Goal: Task Accomplishment & Management: Complete application form

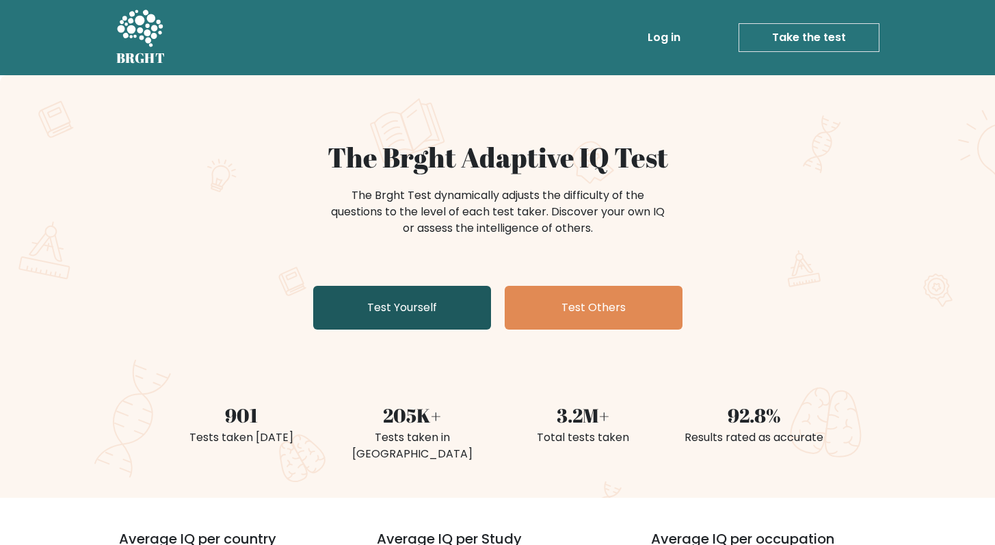
click at [452, 298] on link "Test Yourself" at bounding box center [402, 308] width 178 height 44
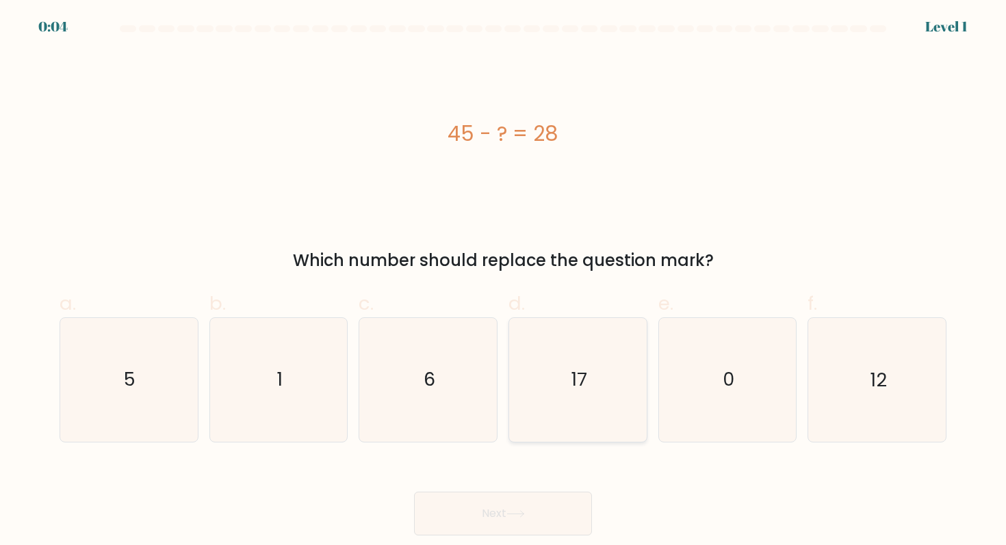
click at [609, 399] on icon "17" at bounding box center [577, 379] width 123 height 123
click at [504, 282] on input "d. 17" at bounding box center [503, 277] width 1 height 9
radio input "true"
click at [522, 508] on button "Next" at bounding box center [503, 514] width 178 height 44
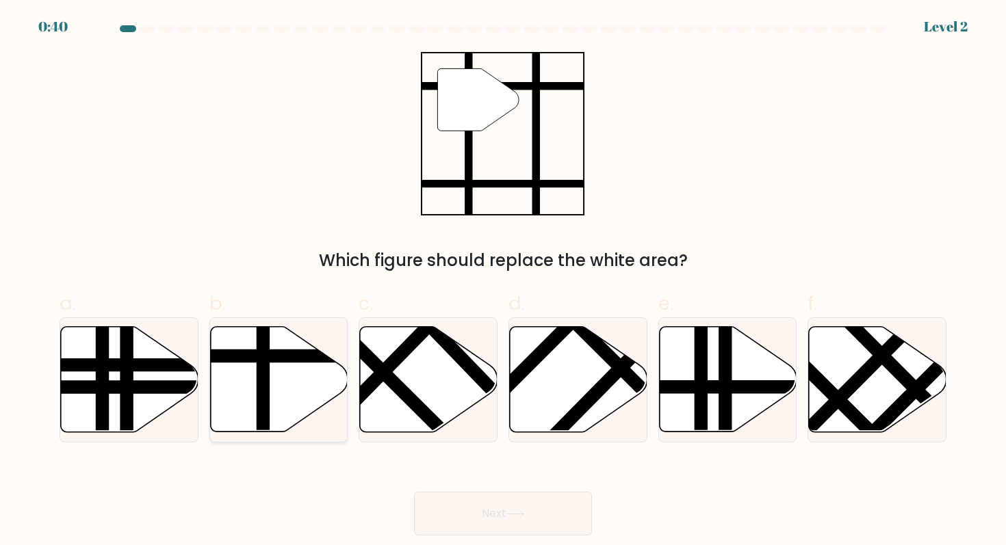
click at [272, 415] on icon at bounding box center [279, 379] width 138 height 105
click at [503, 282] on input "b." at bounding box center [503, 277] width 1 height 9
radio input "true"
click at [525, 513] on icon at bounding box center [515, 514] width 18 height 8
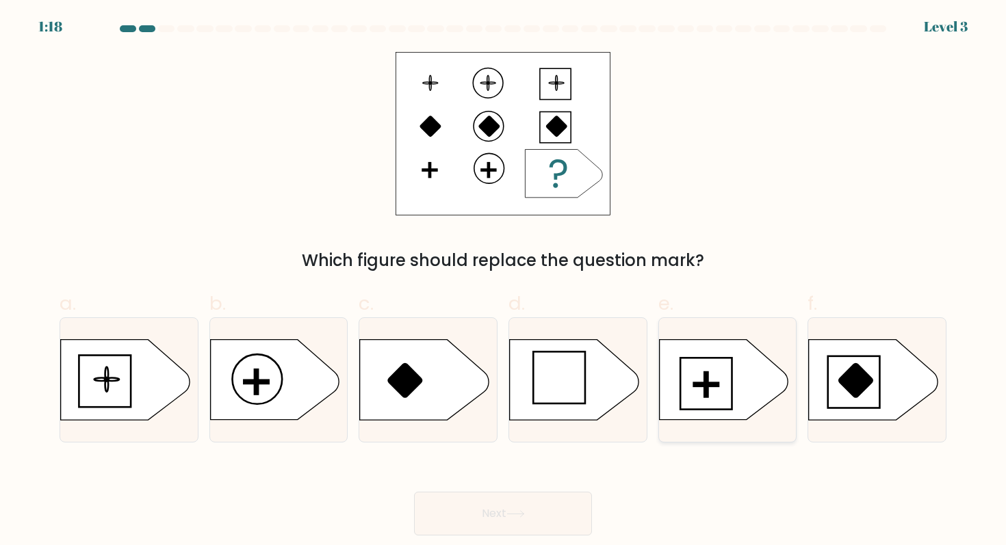
click at [725, 392] on icon at bounding box center [723, 380] width 129 height 80
click at [504, 282] on input "e." at bounding box center [503, 277] width 1 height 9
radio input "true"
click at [521, 510] on button "Next" at bounding box center [503, 514] width 178 height 44
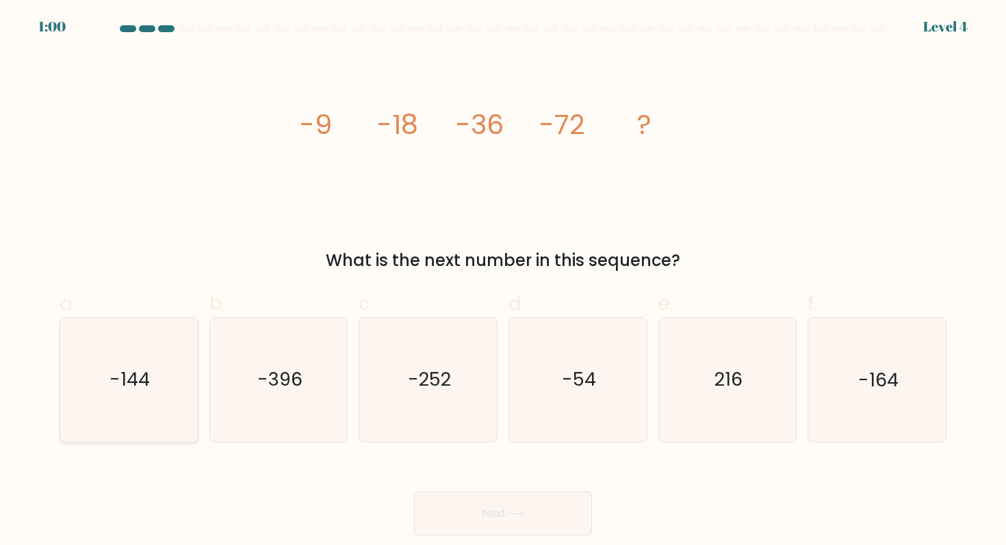
click at [151, 398] on icon "-144" at bounding box center [128, 379] width 123 height 123
click at [503, 282] on input "a. -144" at bounding box center [503, 277] width 1 height 9
radio input "true"
click at [468, 517] on button "Next" at bounding box center [503, 514] width 178 height 44
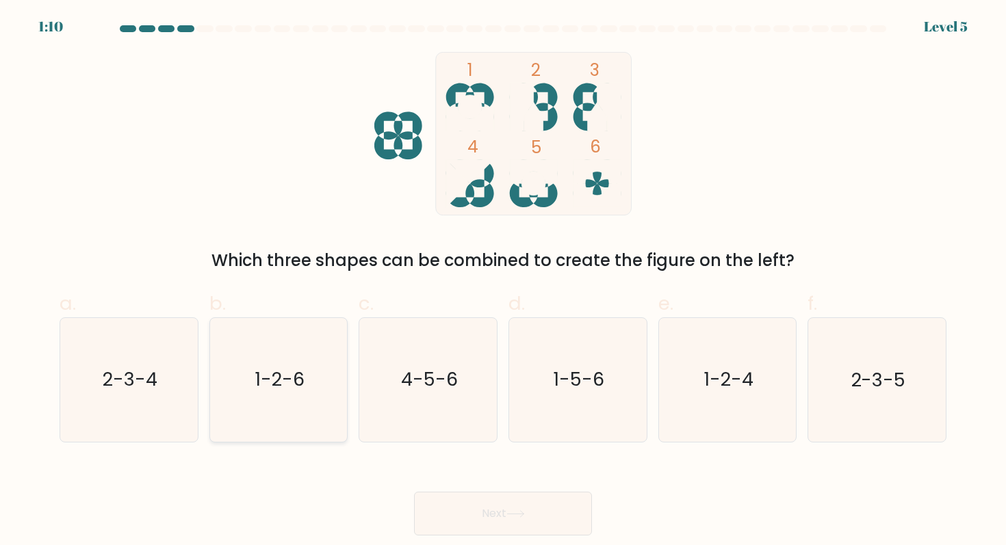
click at [283, 418] on icon "1-2-6" at bounding box center [278, 379] width 123 height 123
click at [503, 282] on input "b. 1-2-6" at bounding box center [503, 277] width 1 height 9
radio input "true"
click at [506, 515] on button "Next" at bounding box center [503, 514] width 178 height 44
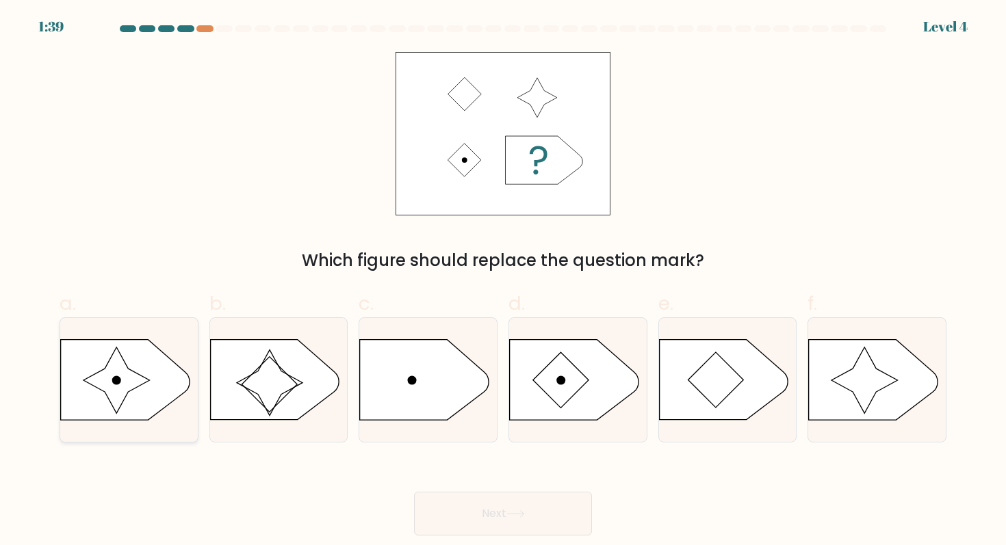
click at [120, 387] on icon at bounding box center [116, 381] width 66 height 66
click at [503, 282] on input "a." at bounding box center [503, 277] width 1 height 9
radio input "true"
click at [468, 510] on button "Next" at bounding box center [503, 514] width 178 height 44
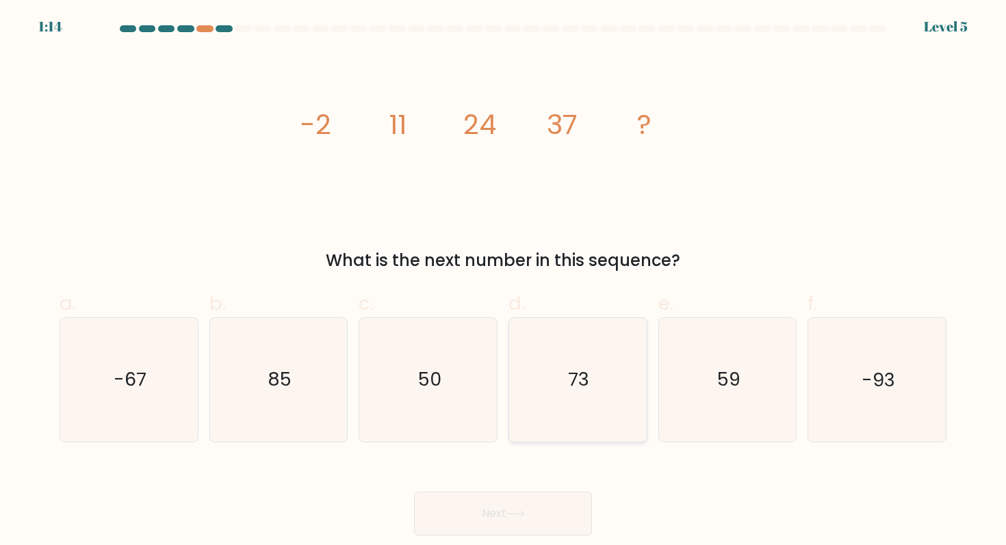
click at [560, 382] on icon "73" at bounding box center [577, 379] width 123 height 123
click at [504, 282] on input "d. 73" at bounding box center [503, 277] width 1 height 9
radio input "true"
click at [518, 517] on icon at bounding box center [515, 514] width 18 height 8
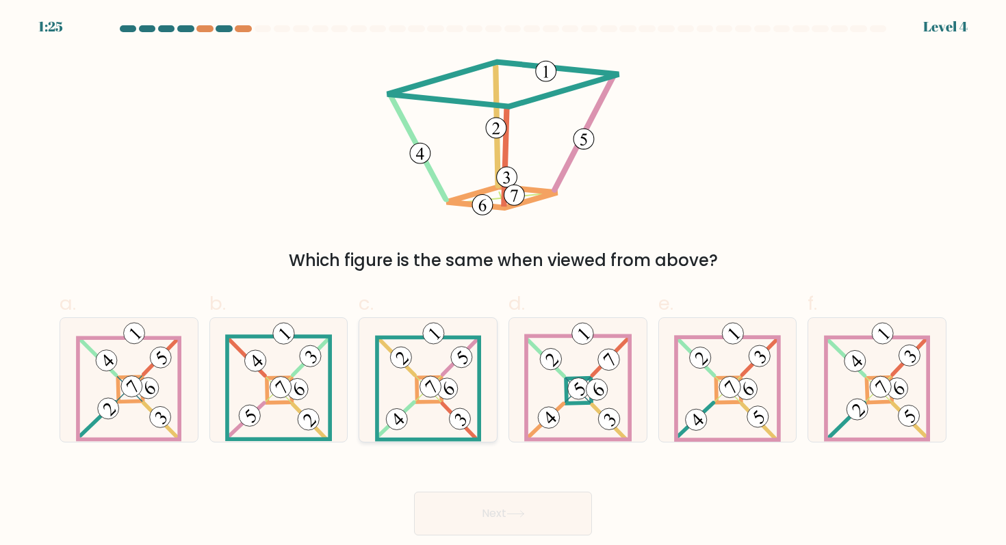
click at [436, 386] on 112 at bounding box center [430, 387] width 30 height 30
click at [503, 282] on input "c." at bounding box center [503, 277] width 1 height 9
radio input "true"
click at [527, 532] on button "Next" at bounding box center [503, 514] width 178 height 44
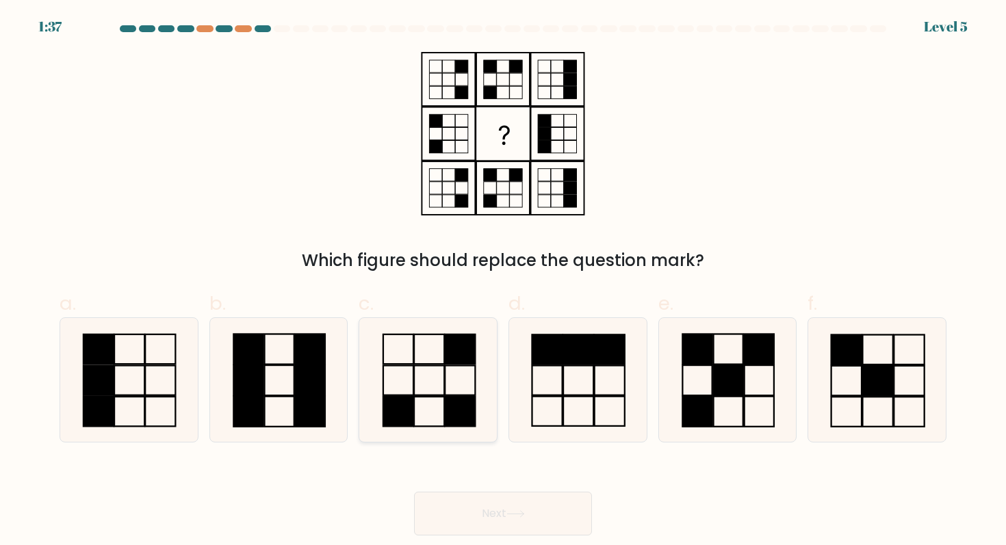
click at [445, 383] on icon at bounding box center [428, 379] width 123 height 123
click at [503, 282] on input "c." at bounding box center [503, 277] width 1 height 9
radio input "true"
click at [512, 507] on button "Next" at bounding box center [503, 514] width 178 height 44
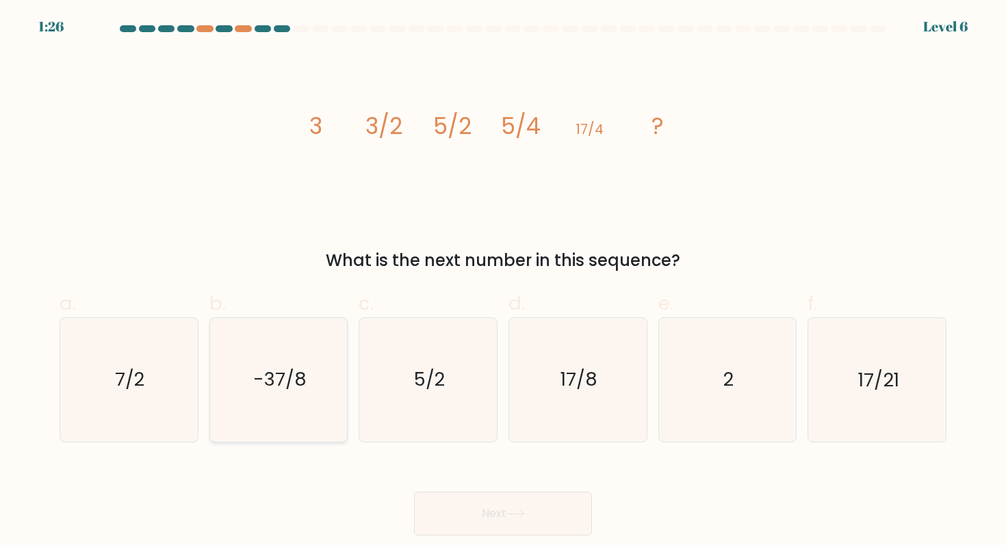
click at [309, 407] on icon "-37/8" at bounding box center [278, 379] width 123 height 123
click at [503, 282] on input "b. -37/8" at bounding box center [503, 277] width 1 height 9
radio input "true"
click at [523, 513] on icon at bounding box center [515, 514] width 18 height 8
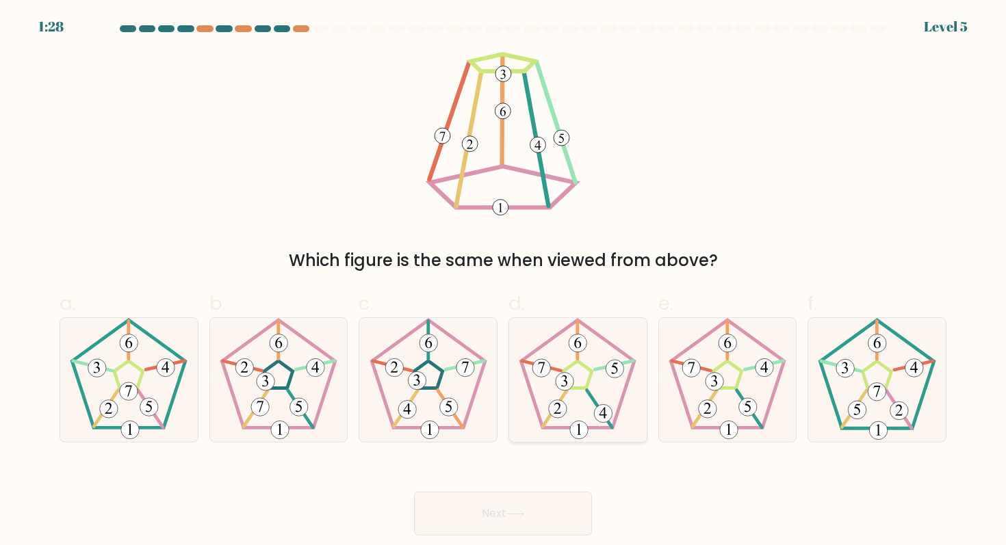
click at [564, 369] on 231 at bounding box center [577, 374] width 29 height 27
click at [504, 282] on input "d." at bounding box center [503, 277] width 1 height 9
radio input "true"
click at [540, 535] on button "Next" at bounding box center [503, 514] width 178 height 44
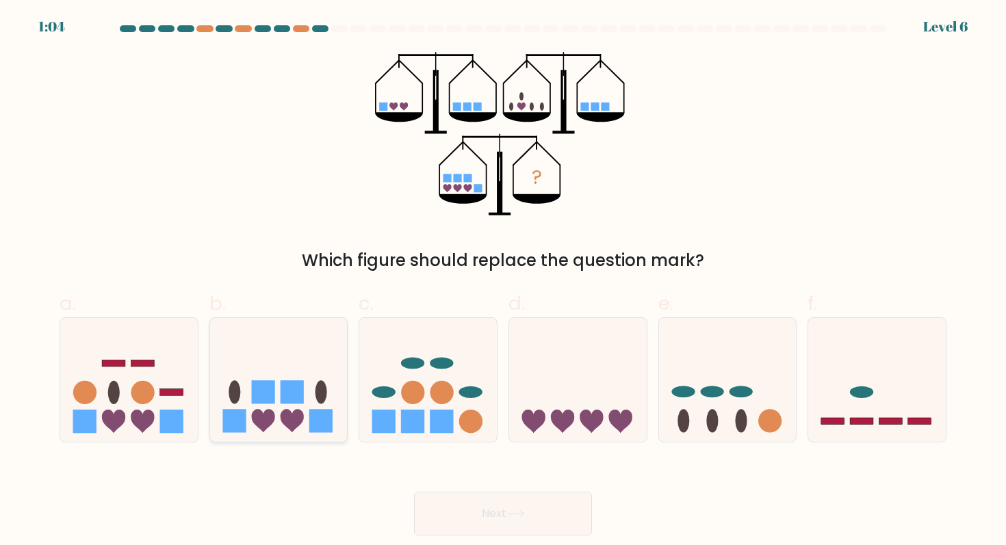
click at [296, 385] on rect at bounding box center [292, 392] width 23 height 23
click at [503, 282] on input "b." at bounding box center [503, 277] width 1 height 9
radio input "true"
click at [512, 507] on button "Next" at bounding box center [503, 514] width 178 height 44
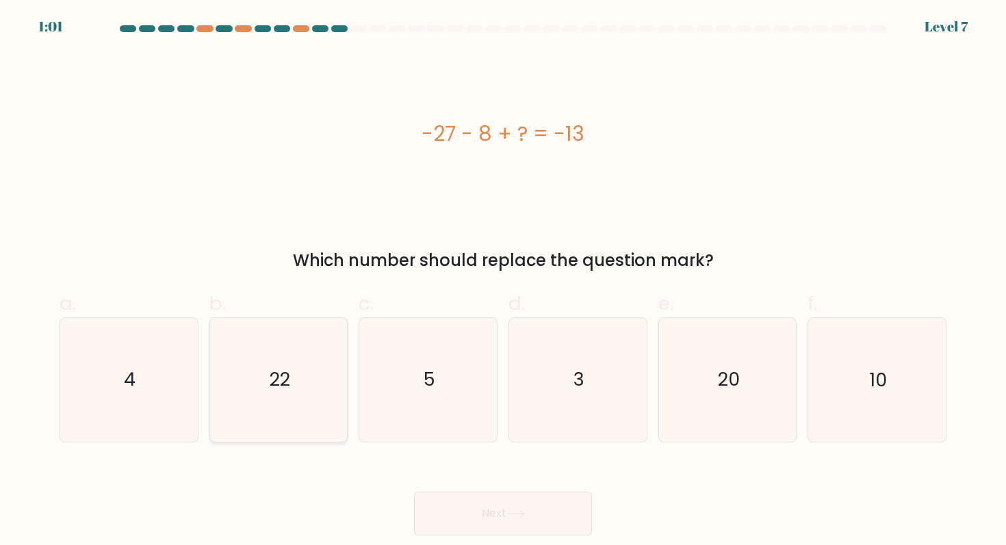
click at [292, 400] on icon "22" at bounding box center [278, 379] width 123 height 123
click at [503, 282] on input "b. 22" at bounding box center [503, 277] width 1 height 9
radio input "true"
click at [495, 522] on button "Next" at bounding box center [503, 514] width 178 height 44
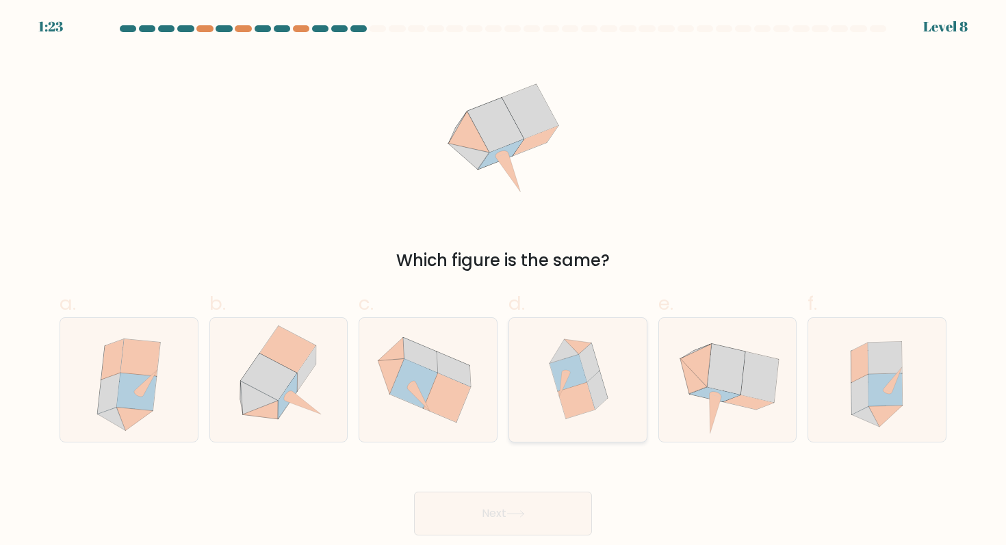
click at [591, 399] on icon at bounding box center [577, 400] width 38 height 37
click at [504, 282] on input "d." at bounding box center [503, 277] width 1 height 9
radio input "true"
click at [562, 513] on button "Next" at bounding box center [503, 514] width 178 height 44
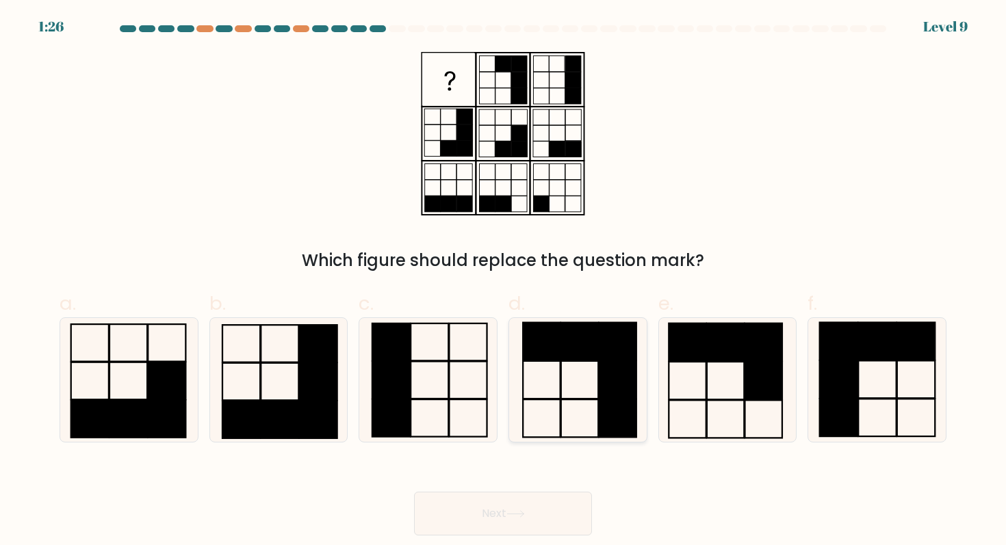
click at [590, 400] on rect at bounding box center [580, 419] width 38 height 38
click at [504, 282] on input "d." at bounding box center [503, 277] width 1 height 9
radio input "true"
click at [519, 512] on icon at bounding box center [515, 514] width 18 height 8
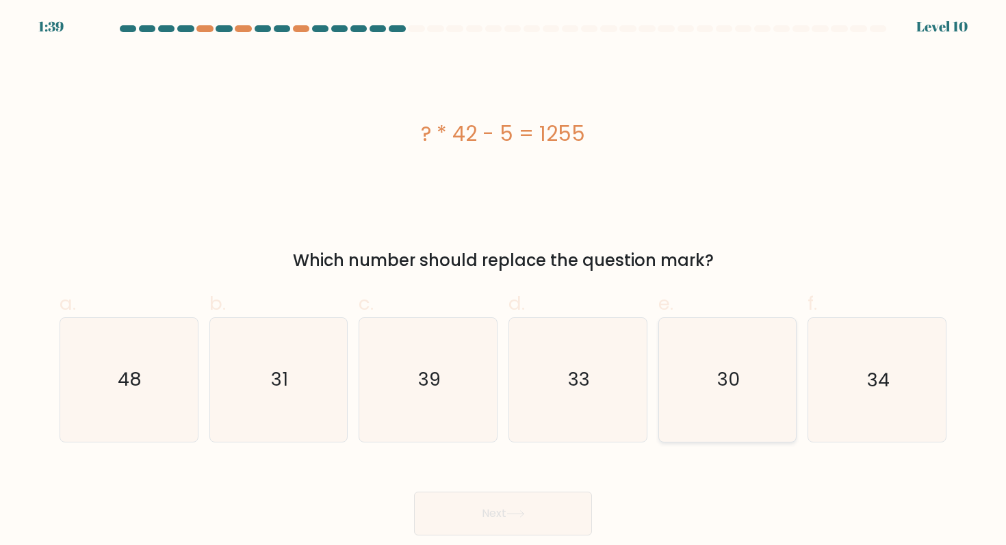
click at [751, 402] on icon "30" at bounding box center [727, 379] width 123 height 123
click at [504, 282] on input "e. 30" at bounding box center [503, 277] width 1 height 9
radio input "true"
click at [543, 519] on button "Next" at bounding box center [503, 514] width 178 height 44
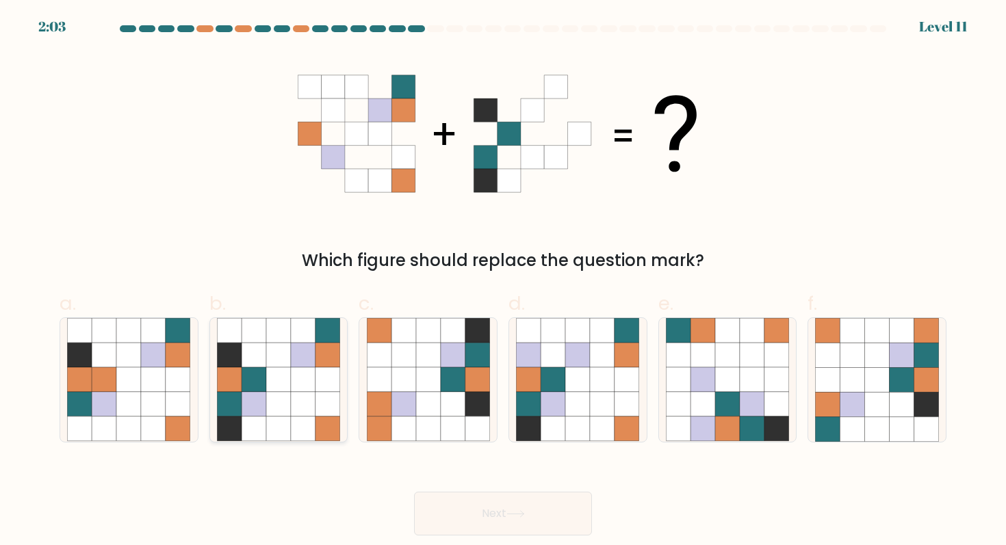
click at [294, 386] on icon at bounding box center [303, 380] width 25 height 25
click at [503, 282] on input "b." at bounding box center [503, 277] width 1 height 9
radio input "true"
click at [552, 522] on button "Next" at bounding box center [503, 514] width 178 height 44
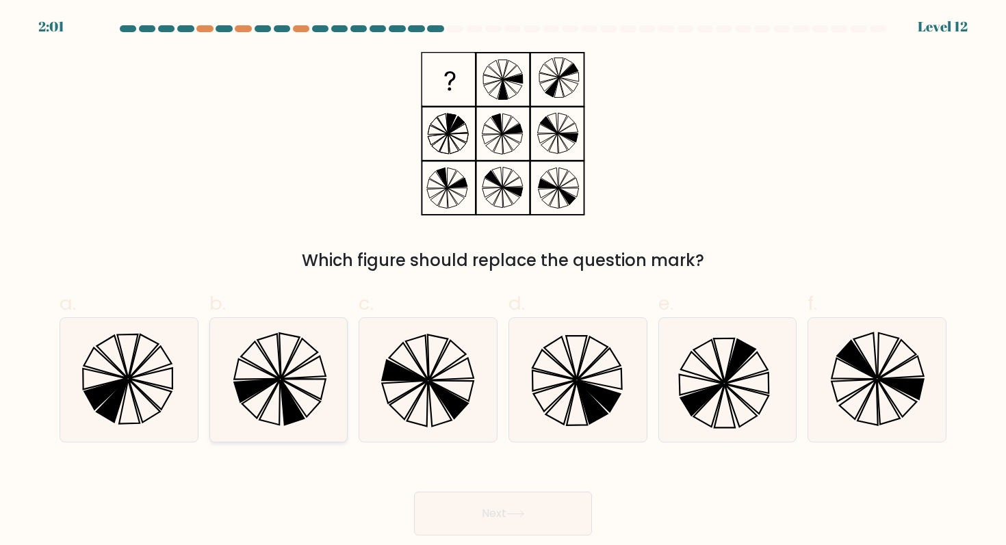
click at [286, 380] on icon at bounding box center [278, 379] width 123 height 123
click at [503, 282] on input "b." at bounding box center [503, 277] width 1 height 9
radio input "true"
click at [508, 499] on button "Next" at bounding box center [503, 514] width 178 height 44
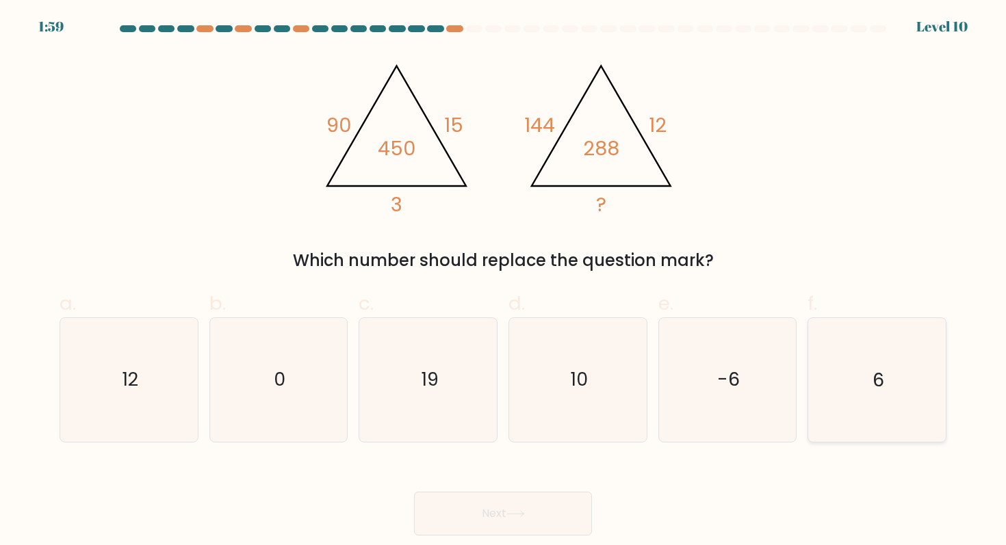
click at [867, 391] on icon "6" at bounding box center [876, 379] width 123 height 123
click at [504, 282] on input "f. 6" at bounding box center [503, 277] width 1 height 9
radio input "true"
click at [539, 512] on button "Next" at bounding box center [503, 514] width 178 height 44
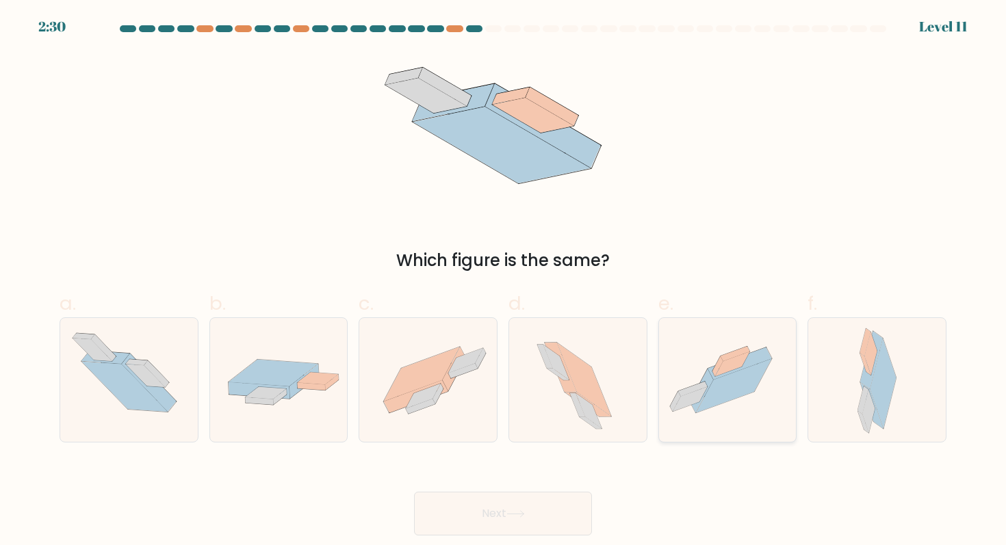
click at [752, 413] on icon at bounding box center [728, 380] width 138 height 103
click at [504, 282] on input "e." at bounding box center [503, 277] width 1 height 9
radio input "true"
click at [534, 506] on button "Next" at bounding box center [503, 514] width 178 height 44
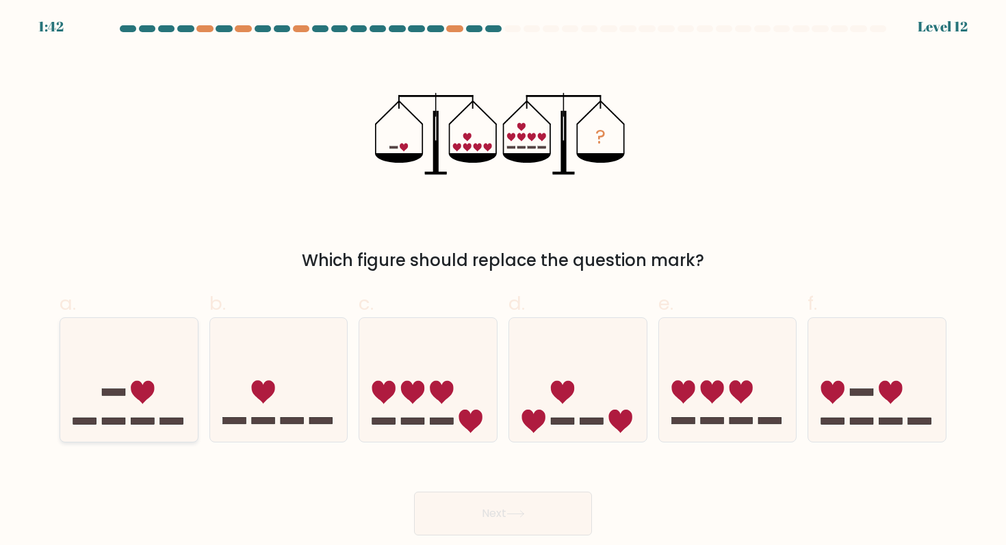
click at [134, 381] on icon at bounding box center [129, 380] width 138 height 114
click at [503, 282] on input "a." at bounding box center [503, 277] width 1 height 9
radio input "true"
click at [492, 512] on button "Next" at bounding box center [503, 514] width 178 height 44
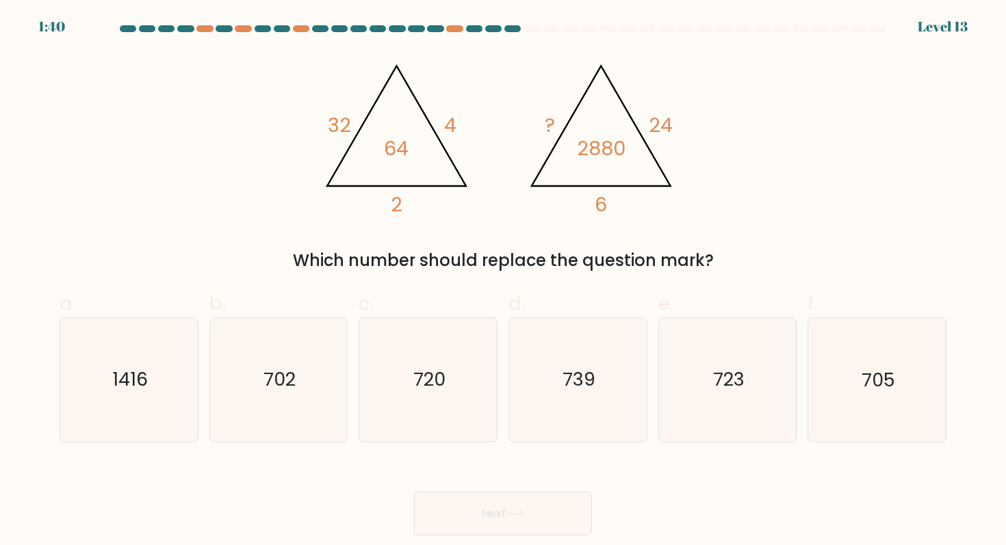
click at [492, 512] on button "Next" at bounding box center [503, 514] width 178 height 44
click at [456, 397] on icon "720" at bounding box center [428, 379] width 123 height 123
click at [503, 282] on input "c. 720" at bounding box center [503, 277] width 1 height 9
radio input "true"
click at [547, 519] on button "Next" at bounding box center [503, 514] width 178 height 44
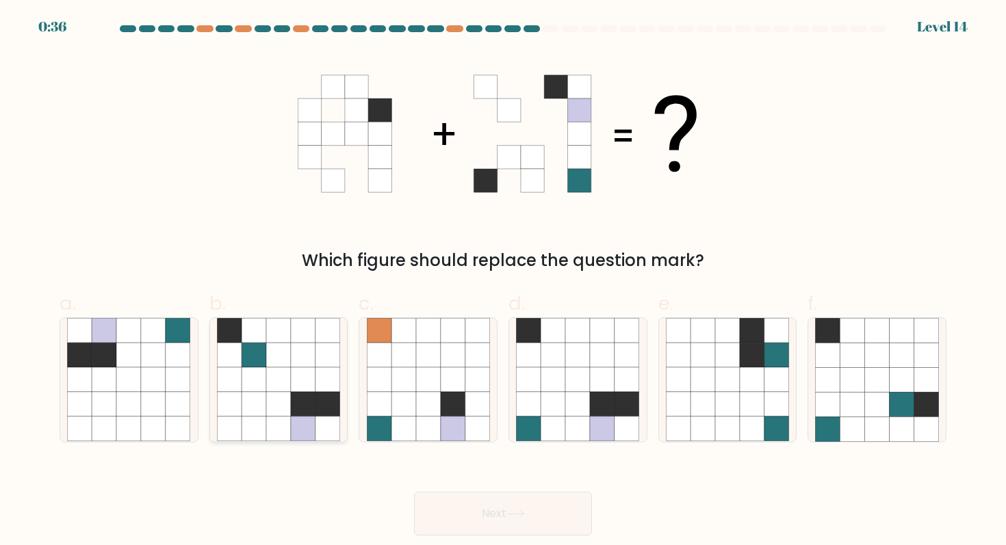
click at [306, 383] on icon at bounding box center [303, 380] width 25 height 25
click at [503, 282] on input "b." at bounding box center [503, 277] width 1 height 9
radio input "true"
click at [495, 509] on button "Next" at bounding box center [503, 514] width 178 height 44
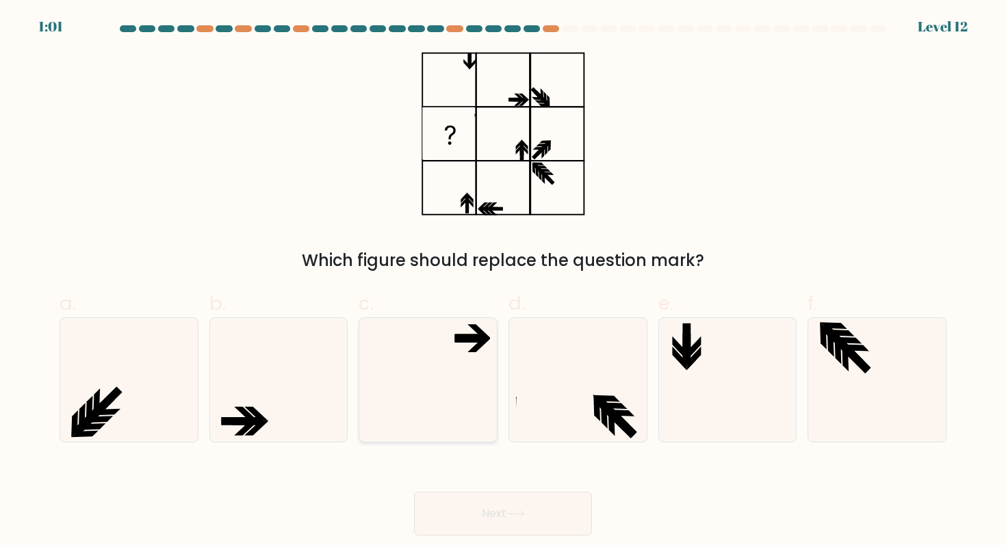
click at [474, 383] on icon at bounding box center [428, 379] width 123 height 123
click at [503, 282] on input "c." at bounding box center [503, 277] width 1 height 9
radio input "true"
click at [519, 498] on button "Next" at bounding box center [503, 514] width 178 height 44
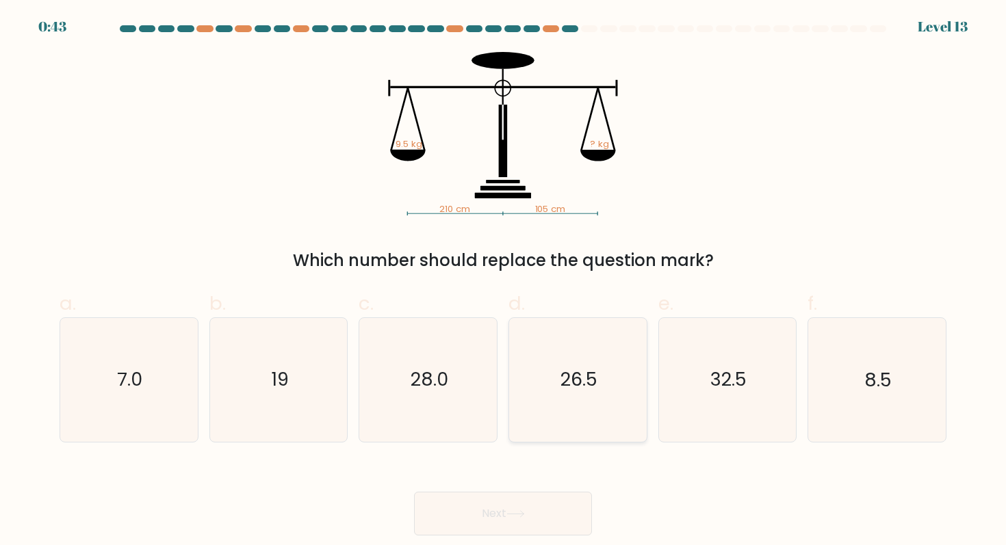
click at [570, 402] on icon "26.5" at bounding box center [577, 379] width 123 height 123
click at [504, 282] on input "d. 26.5" at bounding box center [503, 277] width 1 height 9
radio input "true"
click at [544, 525] on button "Next" at bounding box center [503, 514] width 178 height 44
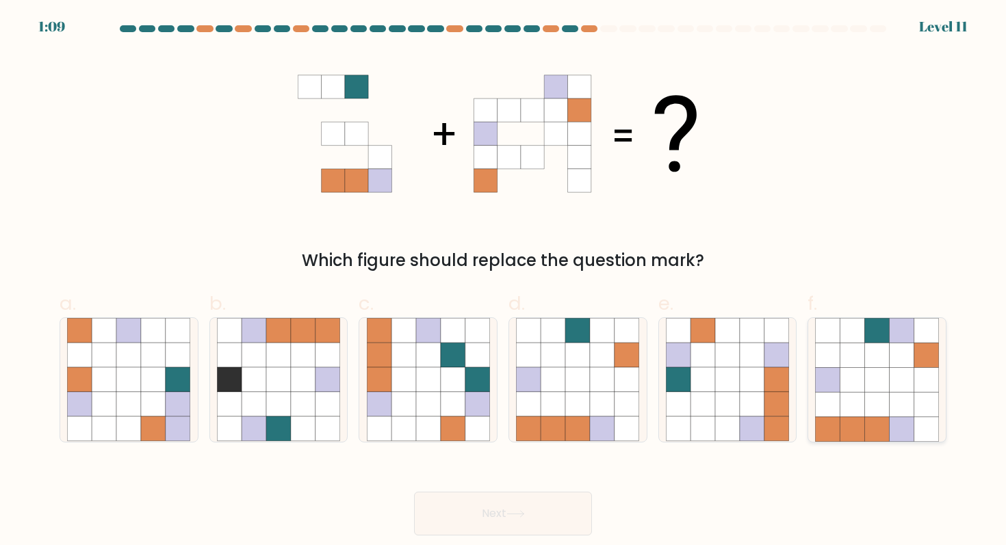
click at [883, 382] on icon at bounding box center [877, 380] width 25 height 25
click at [504, 282] on input "f." at bounding box center [503, 277] width 1 height 9
radio input "true"
click at [567, 516] on button "Next" at bounding box center [503, 514] width 178 height 44
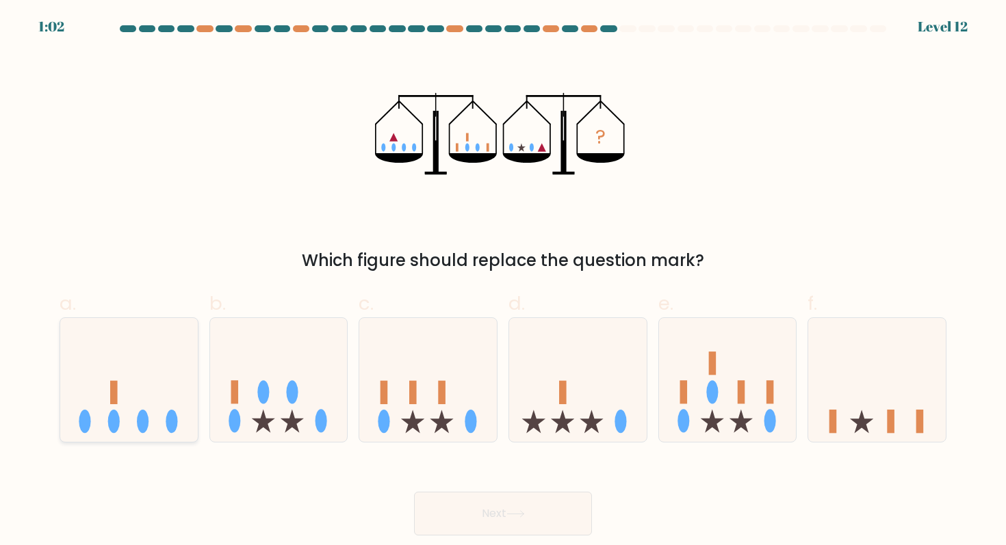
click at [174, 417] on ellipse at bounding box center [172, 421] width 12 height 23
click at [503, 282] on input "a." at bounding box center [503, 277] width 1 height 9
radio input "true"
click at [421, 382] on icon at bounding box center [428, 380] width 138 height 114
click at [503, 282] on input "c." at bounding box center [503, 277] width 1 height 9
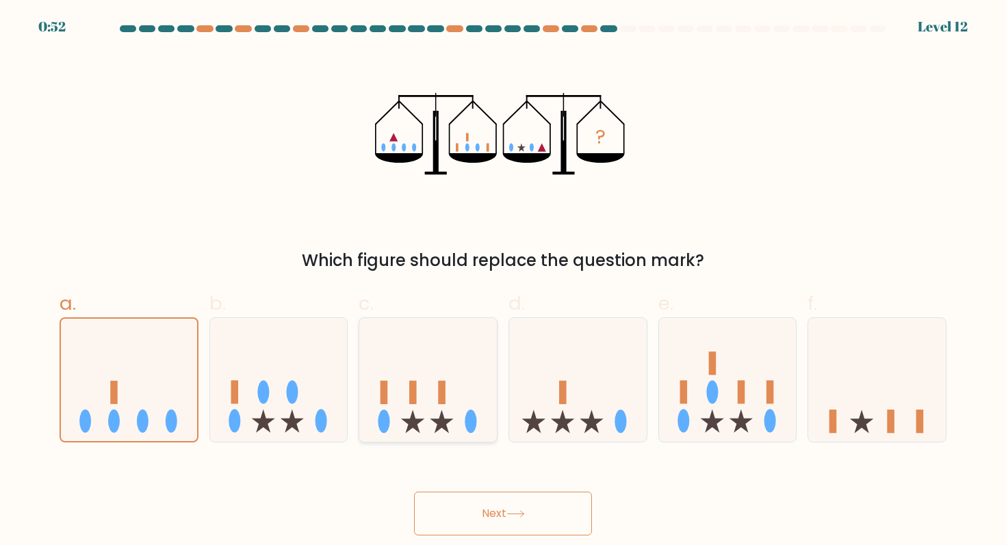
radio input "true"
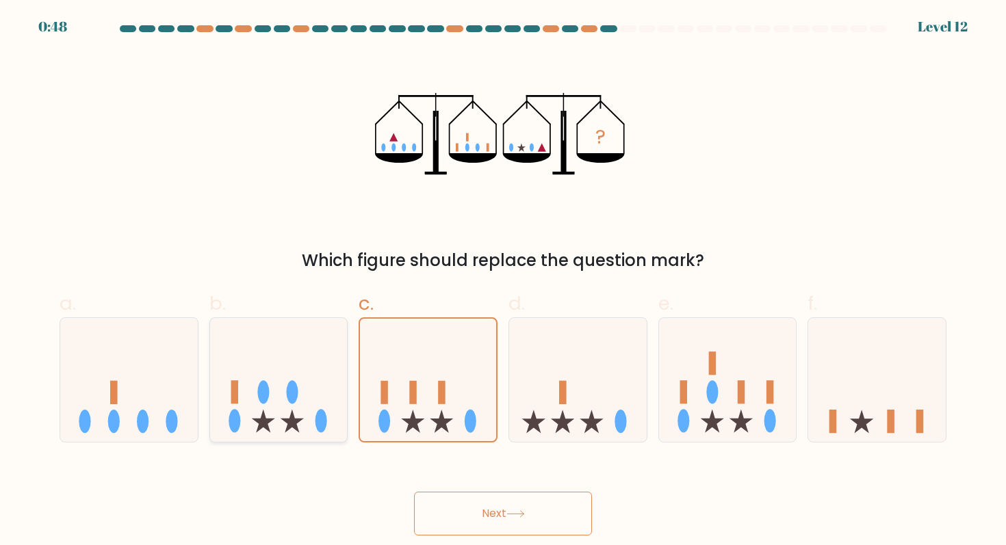
click at [300, 378] on icon at bounding box center [279, 380] width 138 height 114
click at [503, 282] on input "b." at bounding box center [503, 277] width 1 height 9
radio input "true"
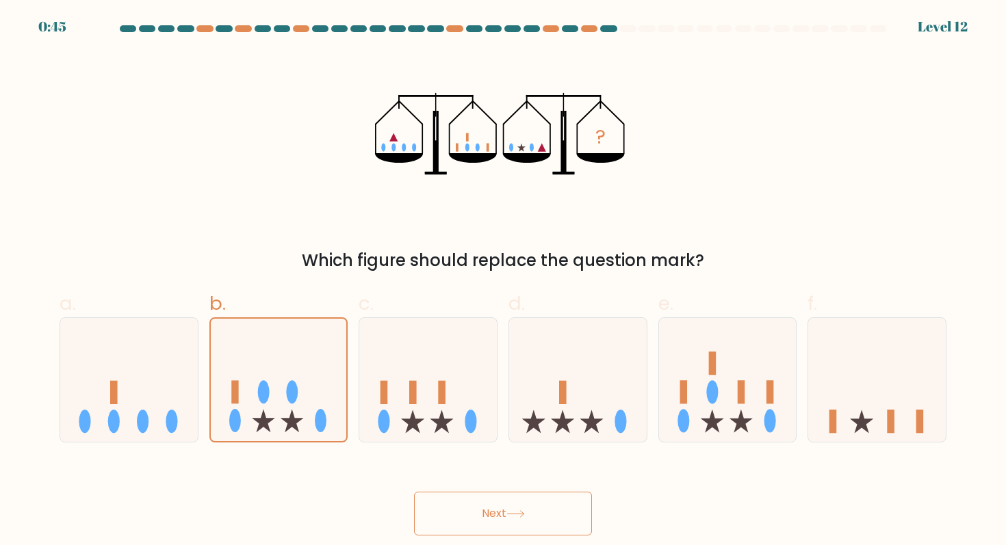
click at [467, 505] on button "Next" at bounding box center [503, 514] width 178 height 44
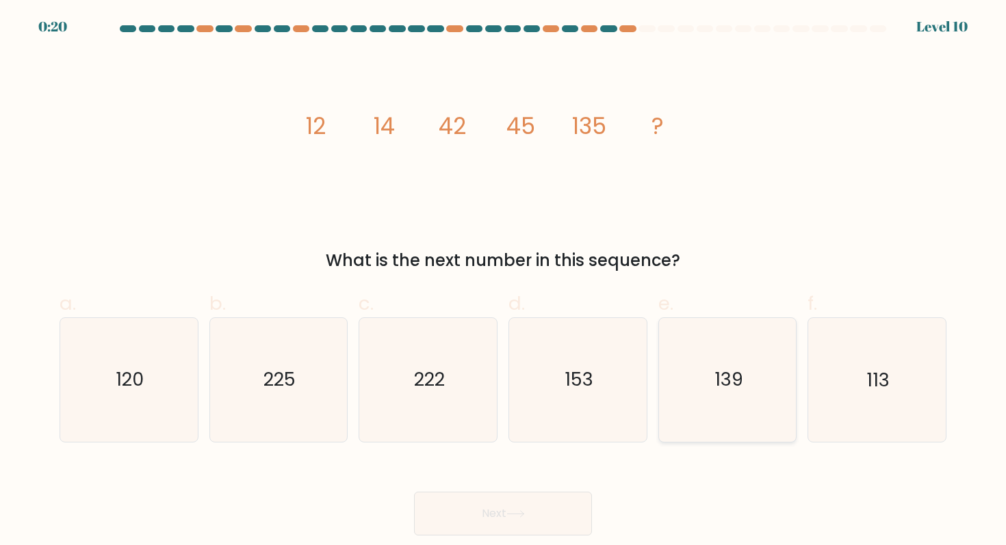
click at [719, 376] on text "139" at bounding box center [728, 379] width 29 height 25
click at [504, 282] on input "e. 139" at bounding box center [503, 277] width 1 height 9
radio input "true"
click at [530, 515] on button "Next" at bounding box center [503, 514] width 178 height 44
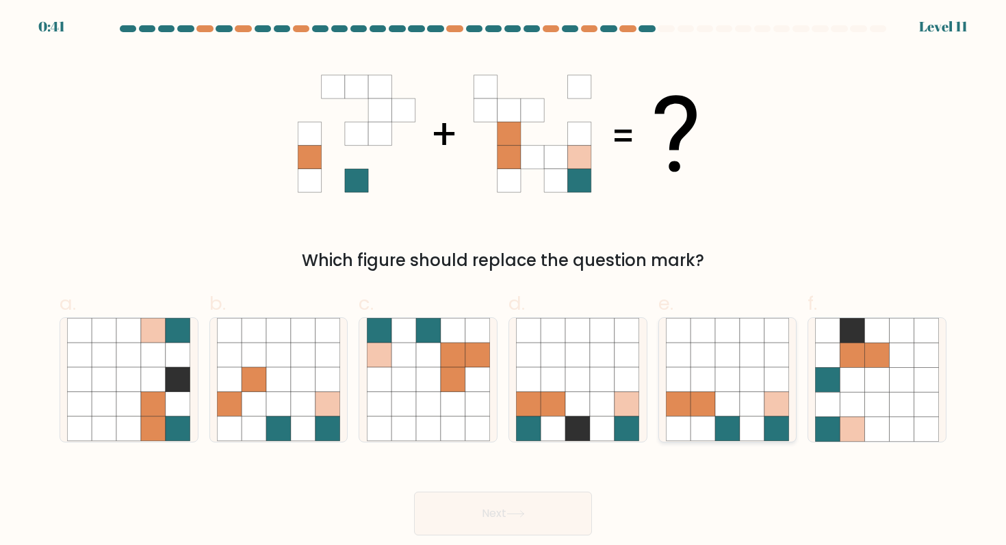
click at [741, 395] on icon at bounding box center [752, 404] width 25 height 25
click at [504, 282] on input "e." at bounding box center [503, 277] width 1 height 9
radio input "true"
click at [546, 506] on button "Next" at bounding box center [503, 514] width 178 height 44
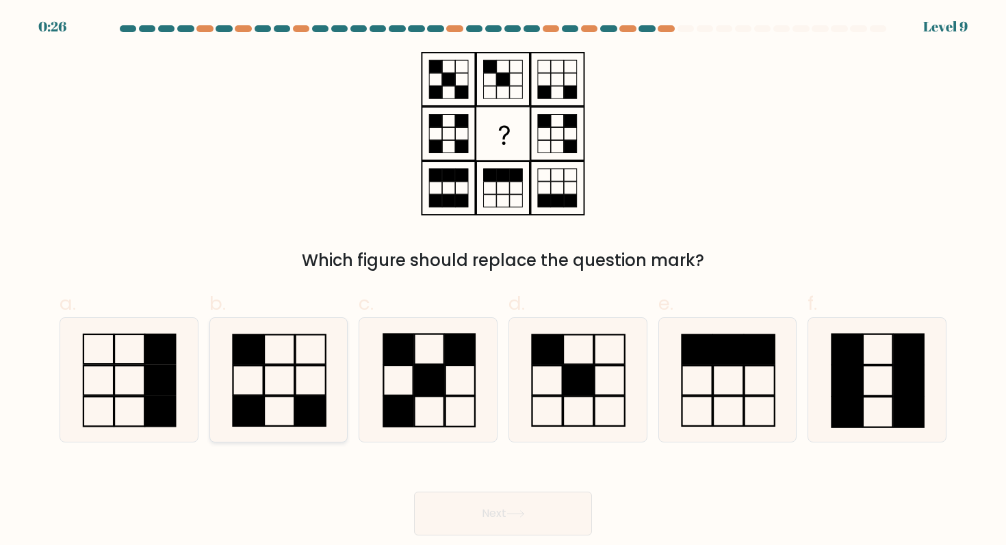
click at [309, 384] on icon at bounding box center [278, 379] width 123 height 123
click at [503, 282] on input "b." at bounding box center [503, 277] width 1 height 9
radio input "true"
click at [522, 515] on icon at bounding box center [515, 514] width 18 height 8
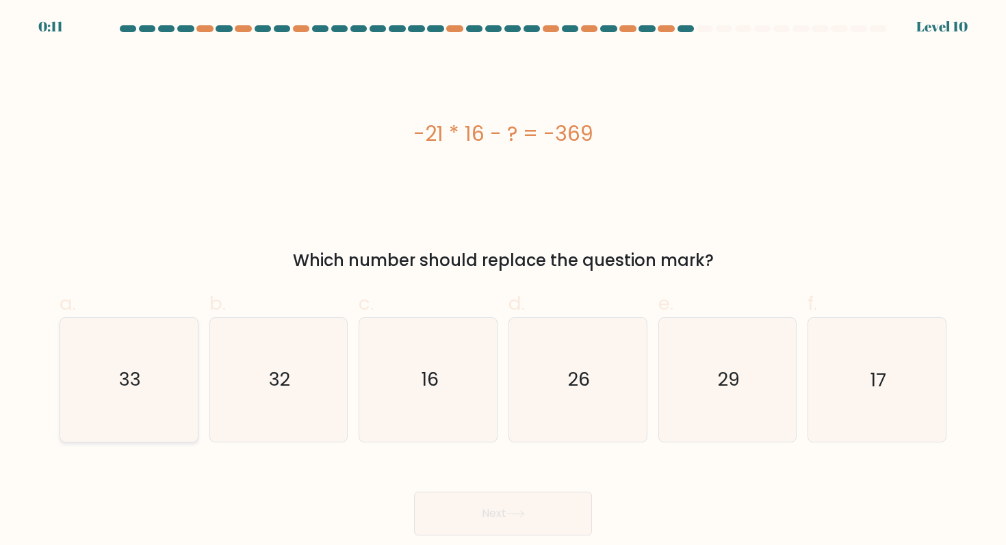
click at [105, 417] on icon "33" at bounding box center [128, 379] width 123 height 123
click at [503, 282] on input "a. 33" at bounding box center [503, 277] width 1 height 9
radio input "true"
click at [504, 499] on button "Next" at bounding box center [503, 514] width 178 height 44
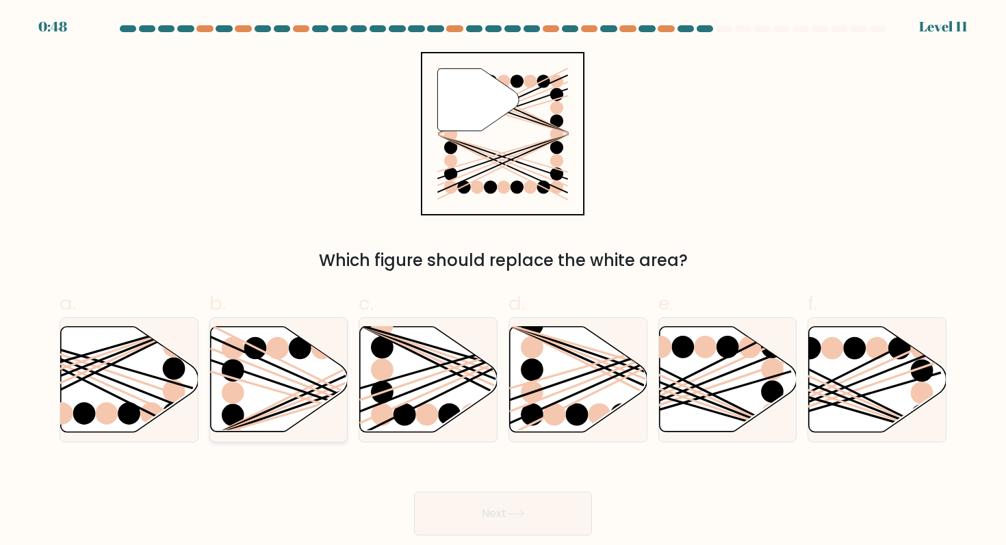
click at [280, 394] on icon at bounding box center [279, 379] width 138 height 105
click at [503, 282] on input "b." at bounding box center [503, 277] width 1 height 9
radio input "true"
click at [497, 512] on button "Next" at bounding box center [503, 514] width 178 height 44
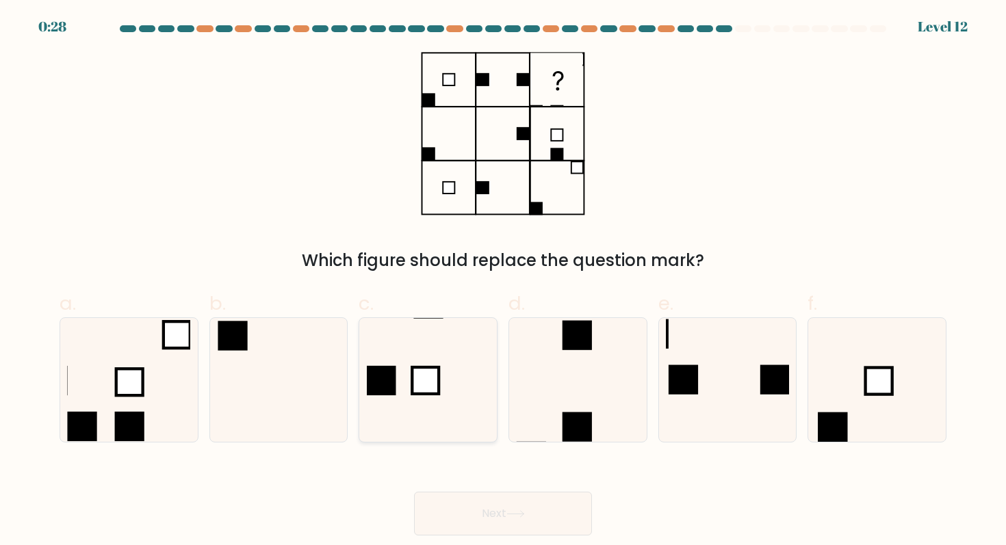
click at [456, 365] on icon at bounding box center [428, 379] width 123 height 123
click at [503, 282] on input "c." at bounding box center [503, 277] width 1 height 9
radio input "true"
click at [540, 514] on button "Next" at bounding box center [503, 514] width 178 height 44
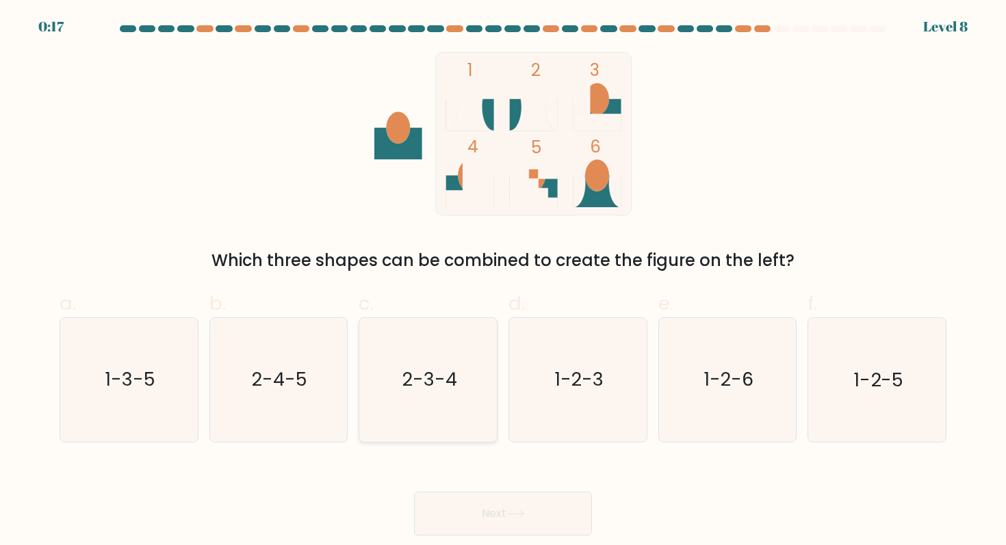
click at [422, 397] on icon "2-3-4" at bounding box center [428, 379] width 123 height 123
click at [503, 282] on input "c. 2-3-4" at bounding box center [503, 277] width 1 height 9
radio input "true"
click at [494, 530] on button "Next" at bounding box center [503, 514] width 178 height 44
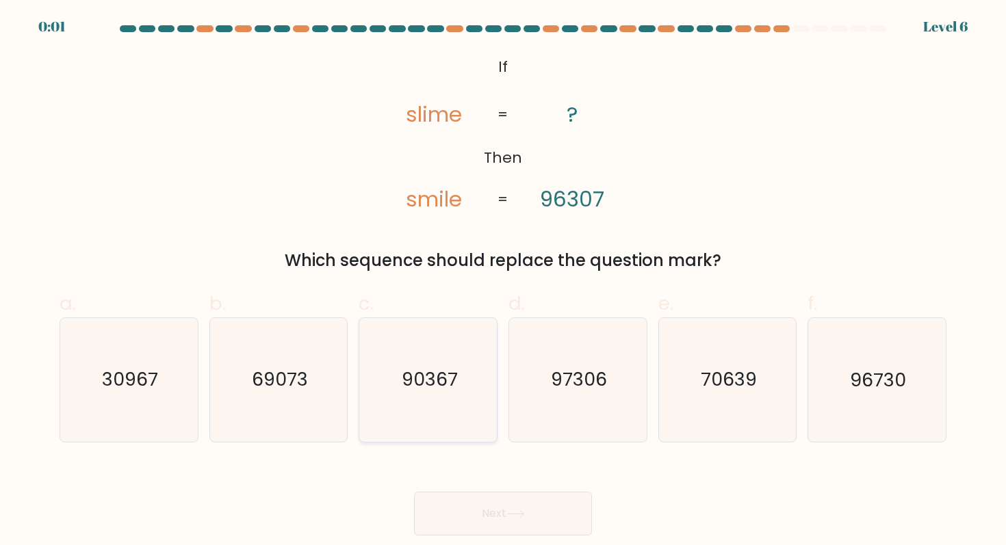
click at [452, 382] on text "90367" at bounding box center [429, 379] width 56 height 25
click at [503, 282] on input "c. 90367" at bounding box center [503, 277] width 1 height 9
radio input "true"
click at [493, 511] on button "Next" at bounding box center [503, 514] width 178 height 44
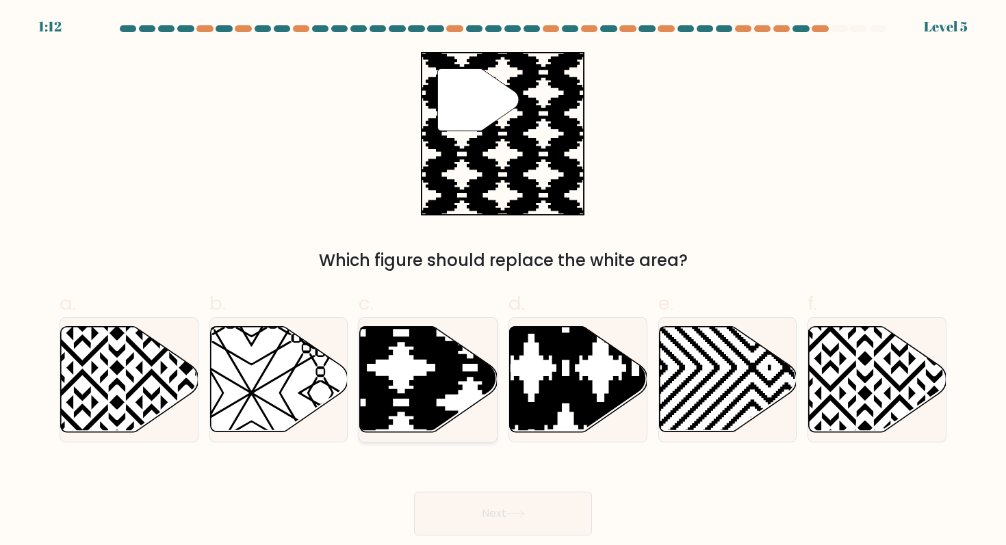
click at [445, 415] on icon at bounding box center [470, 437] width 277 height 277
click at [503, 282] on input "c." at bounding box center [503, 277] width 1 height 9
radio input "true"
click at [498, 509] on button "Next" at bounding box center [503, 514] width 178 height 44
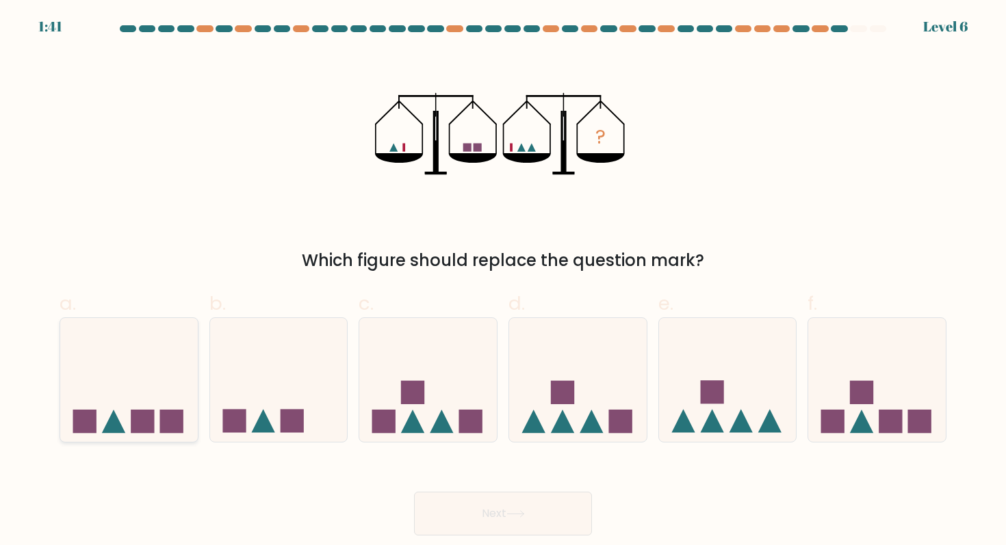
click at [132, 419] on rect at bounding box center [142, 421] width 23 height 23
click at [503, 282] on input "a." at bounding box center [503, 277] width 1 height 9
radio input "true"
click at [530, 500] on button "Next" at bounding box center [503, 514] width 178 height 44
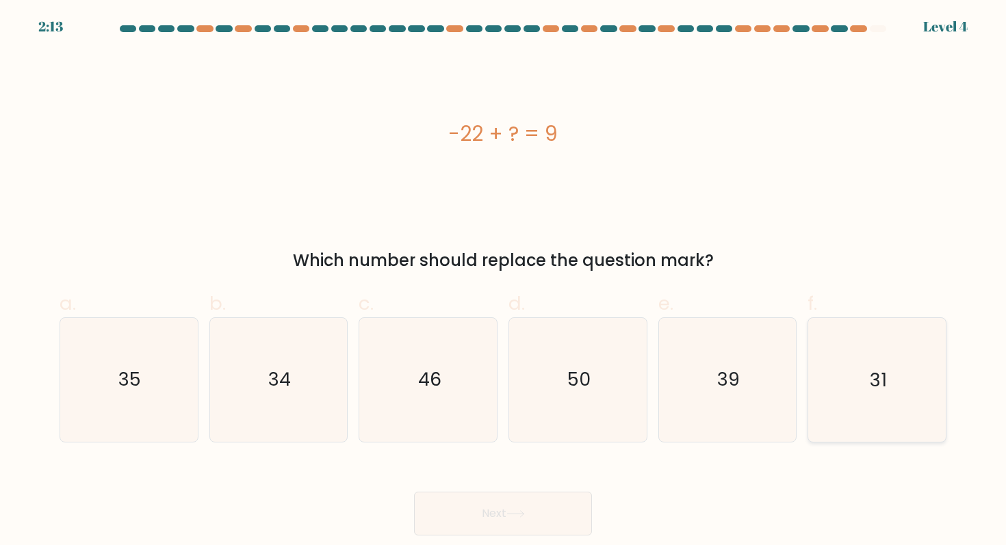
click at [872, 405] on icon "31" at bounding box center [876, 379] width 123 height 123
click at [504, 282] on input "f. 31" at bounding box center [503, 277] width 1 height 9
radio input "true"
click at [571, 508] on button "Next" at bounding box center [503, 514] width 178 height 44
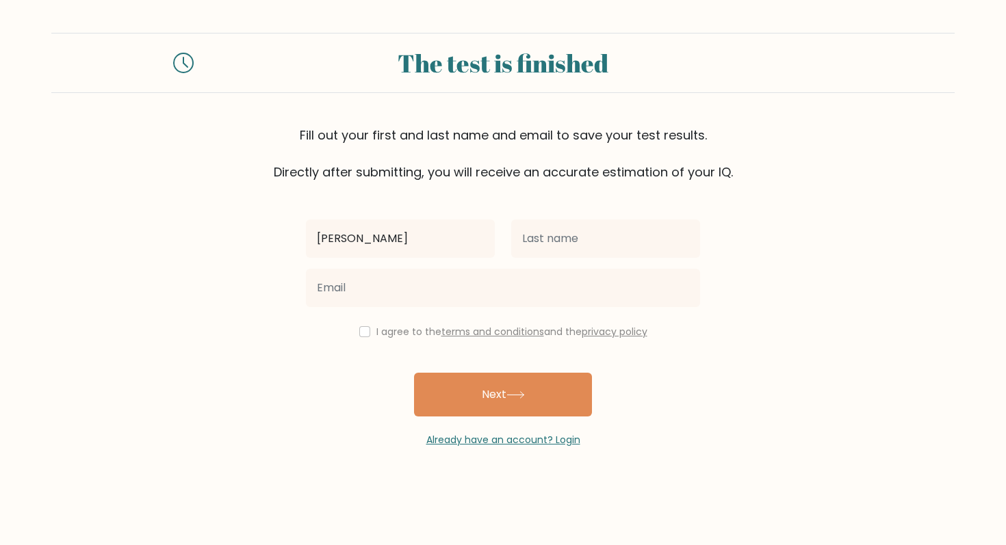
type input "[PERSON_NAME]"
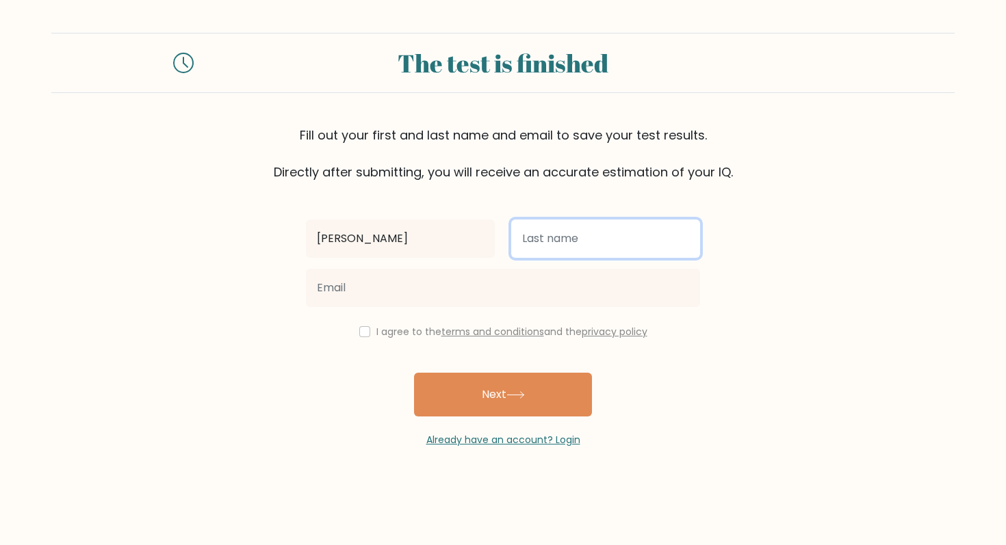
click at [603, 244] on input "text" at bounding box center [605, 239] width 189 height 38
type input "Nuevo"
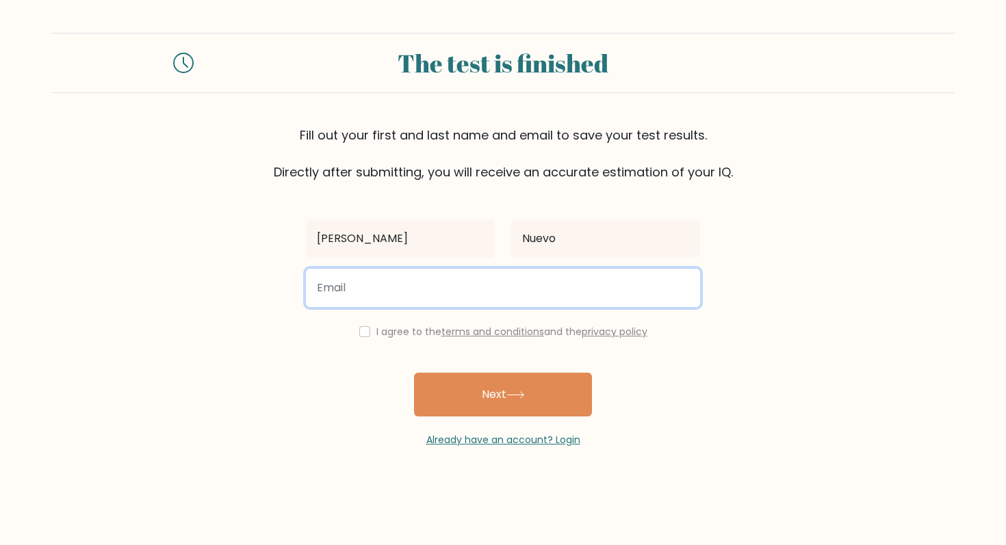
click at [456, 283] on input "email" at bounding box center [503, 288] width 394 height 38
type input "[EMAIL_ADDRESS][DOMAIN_NAME]"
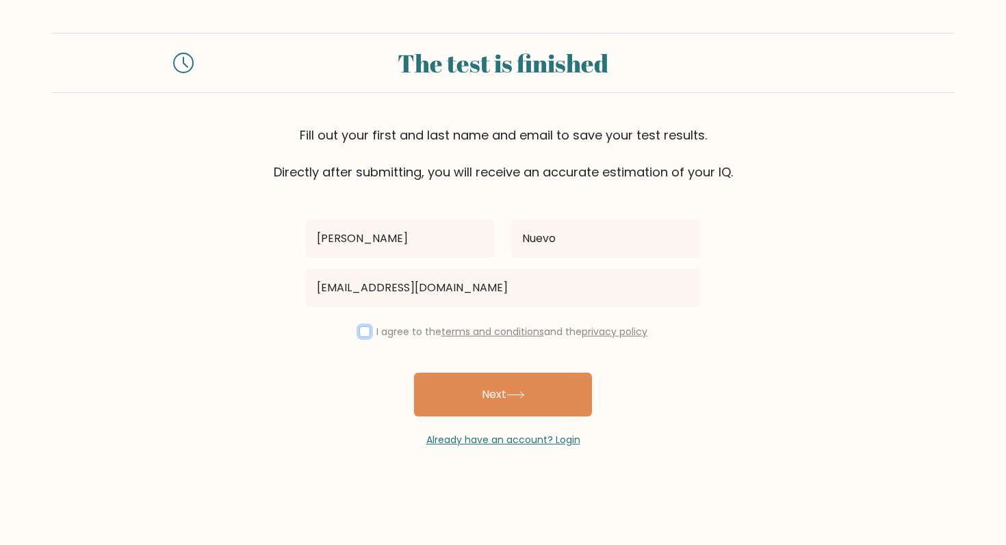
click at [359, 330] on input "checkbox" at bounding box center [364, 331] width 11 height 11
checkbox input "true"
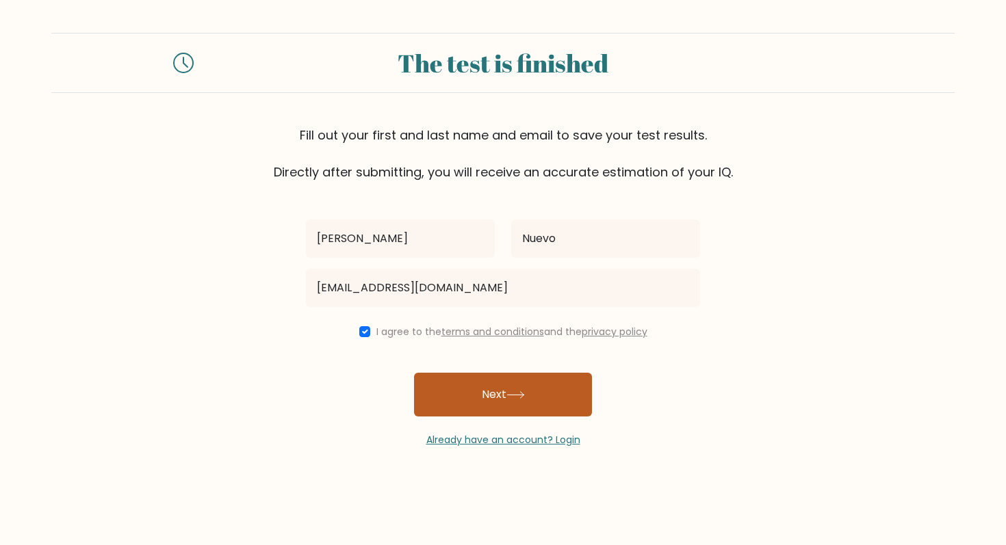
click at [474, 401] on button "Next" at bounding box center [503, 395] width 178 height 44
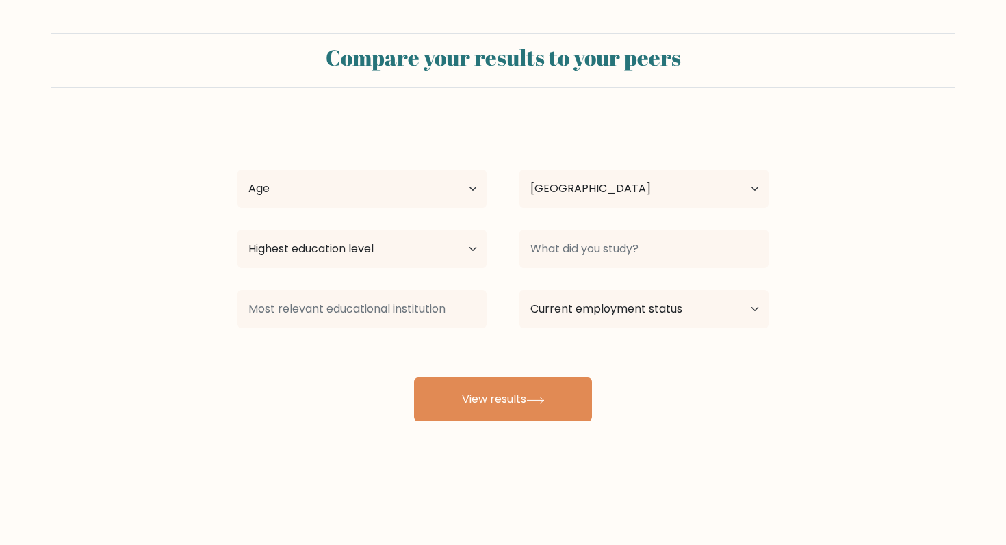
select select "PH"
click at [443, 184] on select "Age Under [DEMOGRAPHIC_DATA] [DEMOGRAPHIC_DATA] [DEMOGRAPHIC_DATA] [DEMOGRAPHIC…" at bounding box center [361, 189] width 249 height 38
select select "25_34"
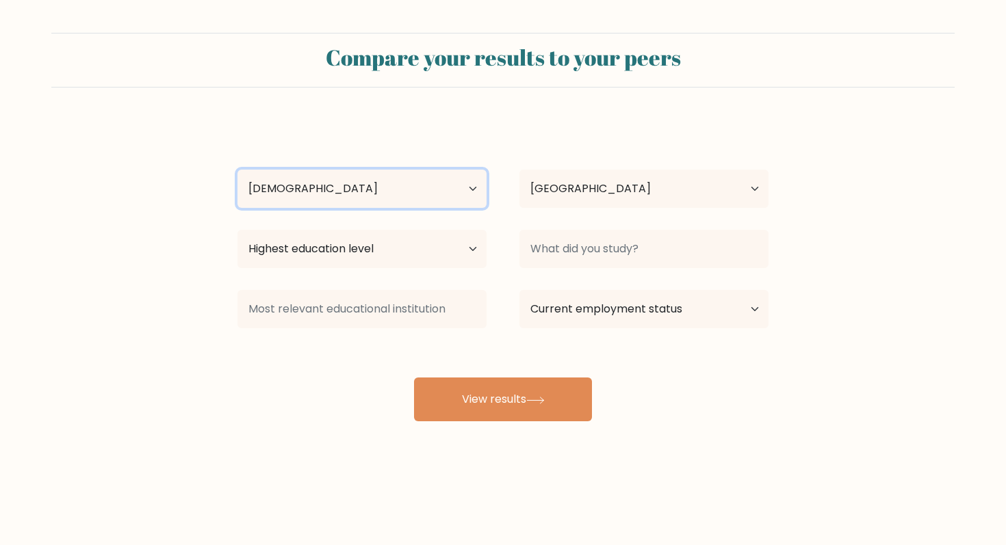
click at [237, 170] on select "Age Under [DEMOGRAPHIC_DATA] [DEMOGRAPHIC_DATA] [DEMOGRAPHIC_DATA] [DEMOGRAPHIC…" at bounding box center [361, 189] width 249 height 38
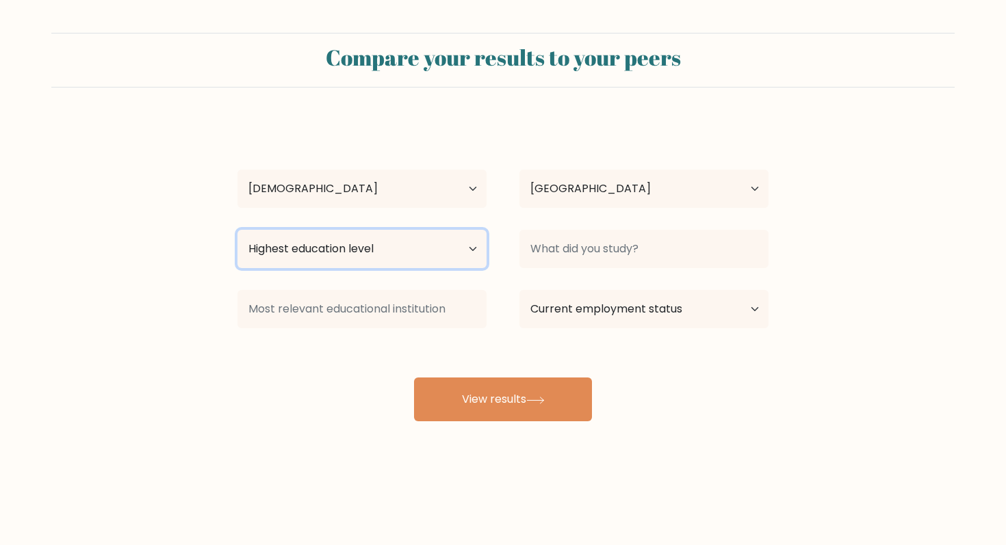
click at [441, 249] on select "Highest education level No schooling Primary Lower Secondary Upper Secondary Oc…" at bounding box center [361, 249] width 249 height 38
select select "bachelors_degree"
click at [237, 230] on select "Highest education level No schooling Primary Lower Secondary Upper Secondary Oc…" at bounding box center [361, 249] width 249 height 38
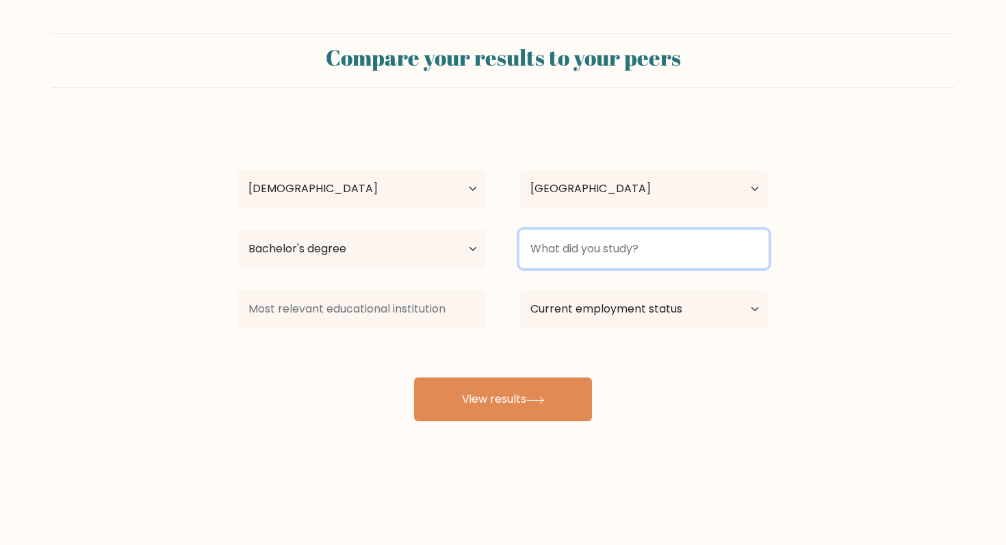
click at [571, 256] on input at bounding box center [643, 249] width 249 height 38
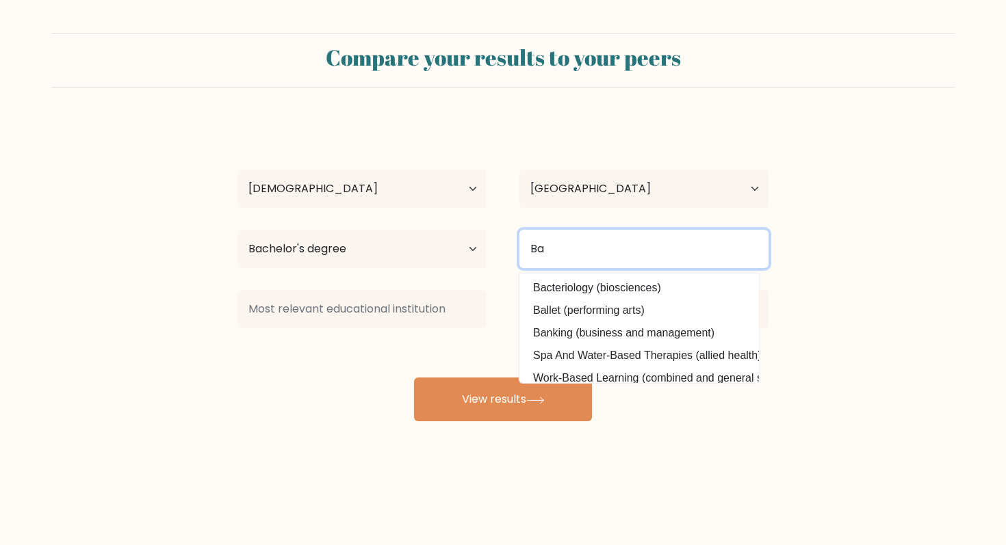
click at [617, 242] on input "Ba" at bounding box center [643, 249] width 249 height 38
type input "E"
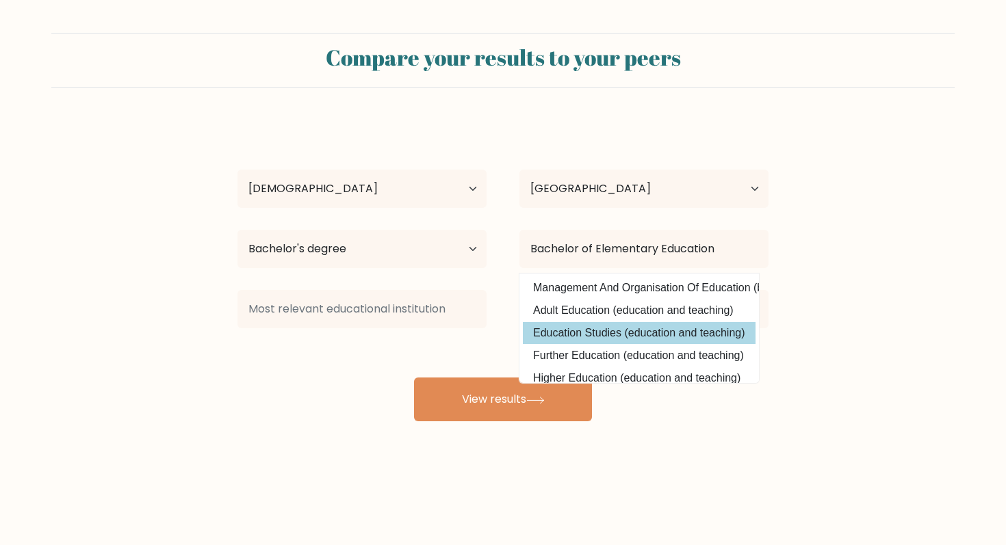
click at [624, 338] on option "Education Studies (education and teaching)" at bounding box center [639, 333] width 233 height 22
type input "Education Studies"
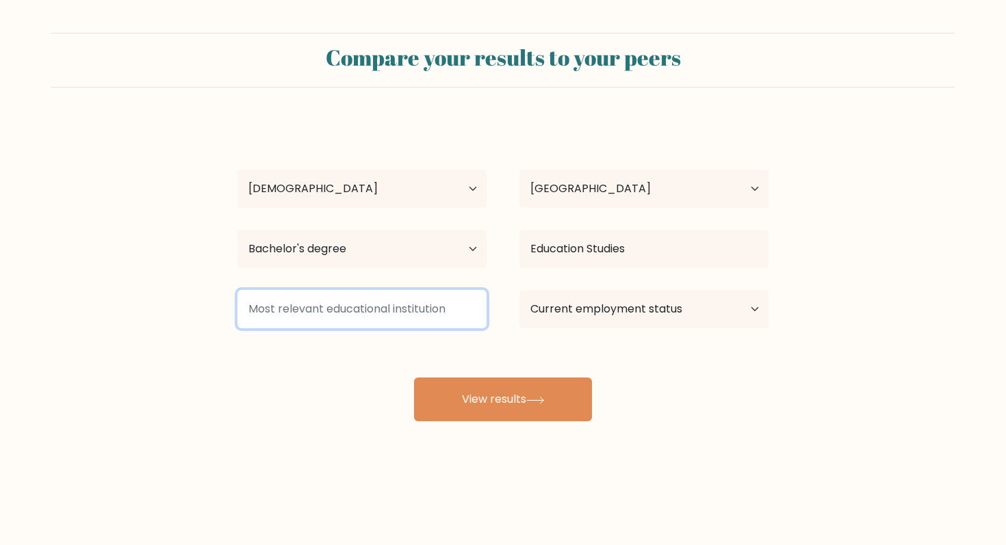
click at [407, 319] on input at bounding box center [361, 309] width 249 height 38
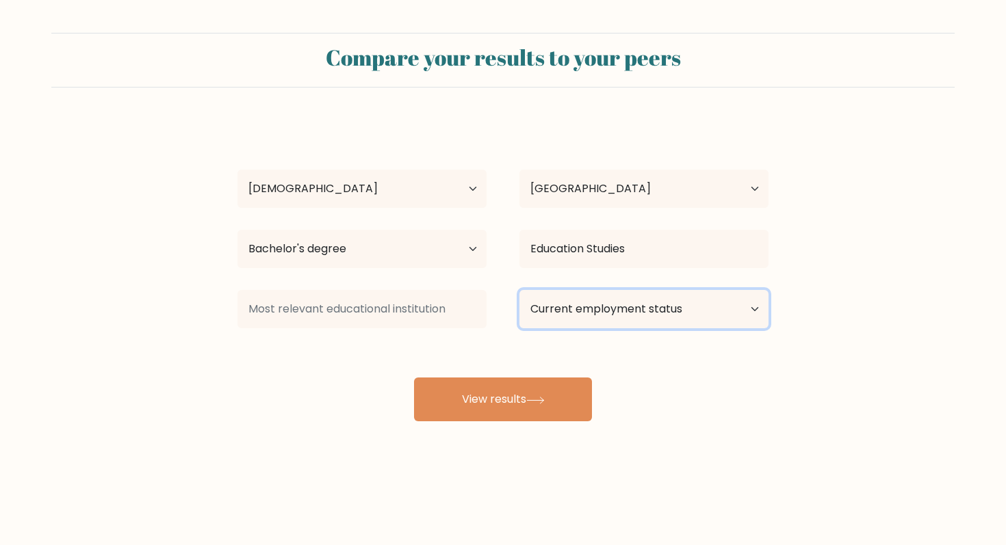
click at [575, 314] on select "Current employment status Employed Student Retired Other / prefer not to answer" at bounding box center [643, 309] width 249 height 38
click at [519, 290] on select "Current employment status Employed Student Retired Other / prefer not to answer" at bounding box center [643, 309] width 249 height 38
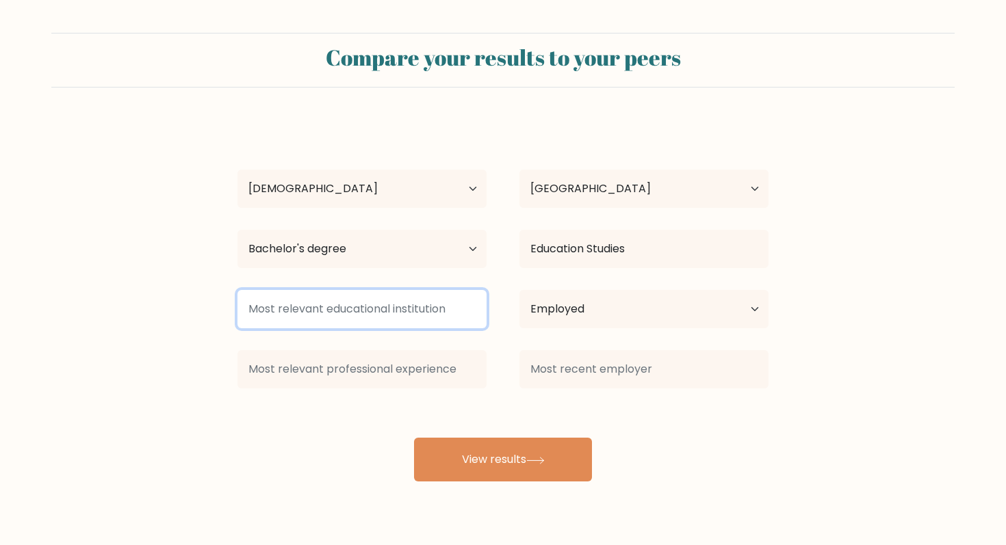
click at [452, 304] on input at bounding box center [361, 309] width 249 height 38
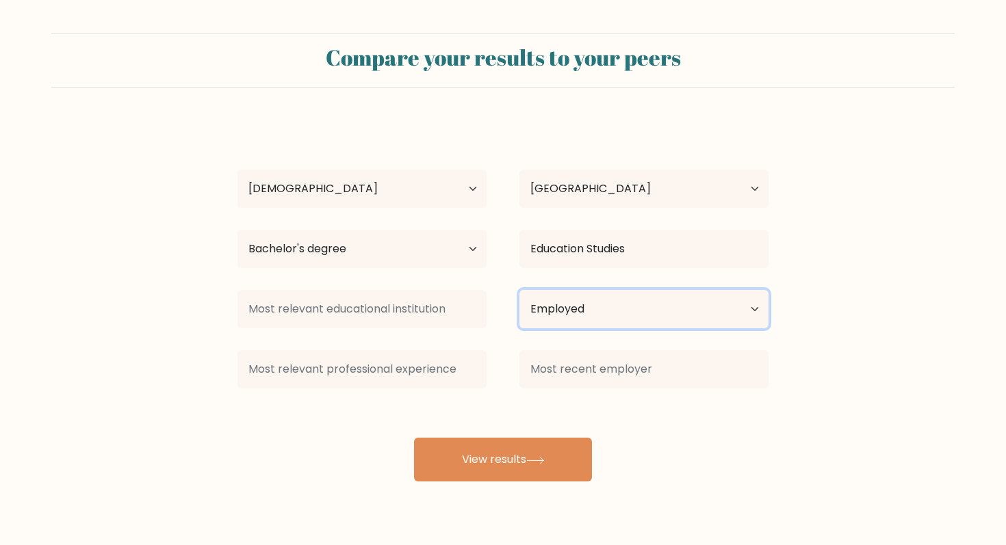
click at [590, 322] on select "Current employment status Employed Student Retired Other / prefer not to answer" at bounding box center [643, 309] width 249 height 38
select select "other"
click at [519, 290] on select "Current employment status Employed Student Retired Other / prefer not to answer" at bounding box center [643, 309] width 249 height 38
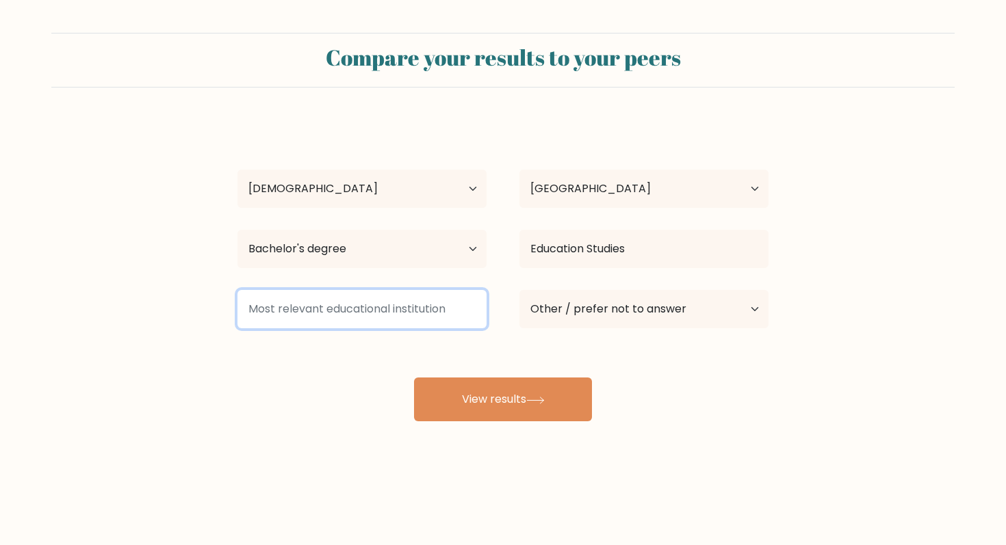
click at [442, 301] on input at bounding box center [361, 309] width 249 height 38
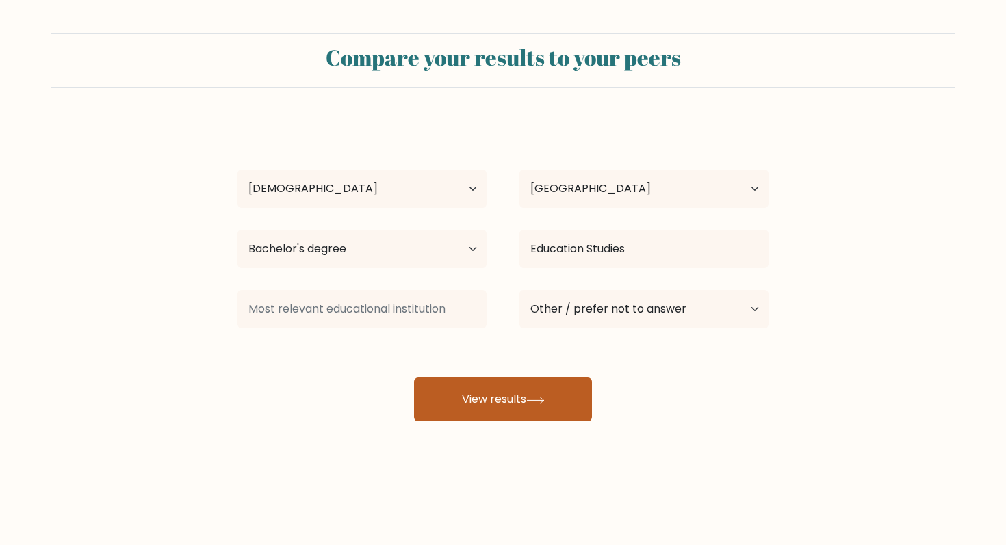
click at [521, 387] on button "View results" at bounding box center [503, 400] width 178 height 44
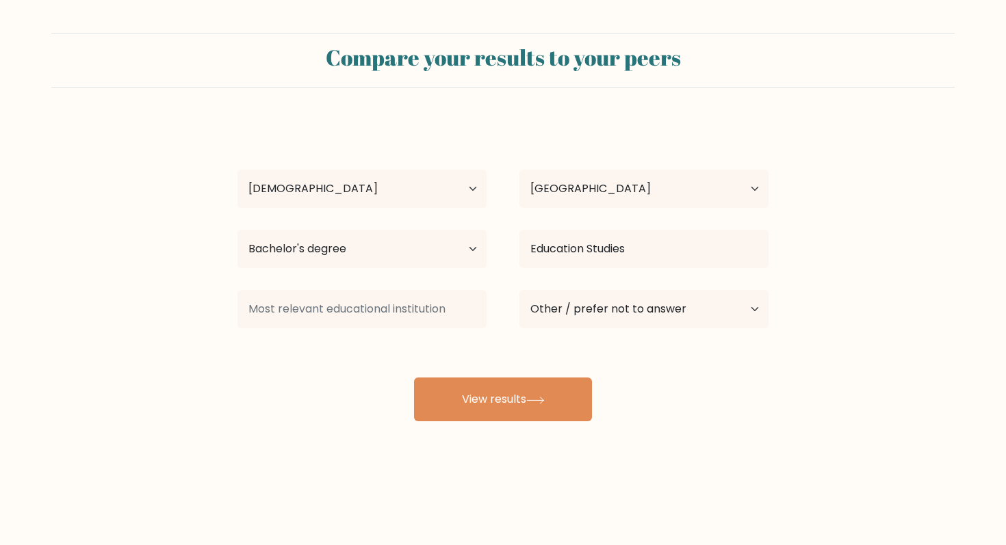
click at [409, 289] on div at bounding box center [362, 309] width 282 height 49
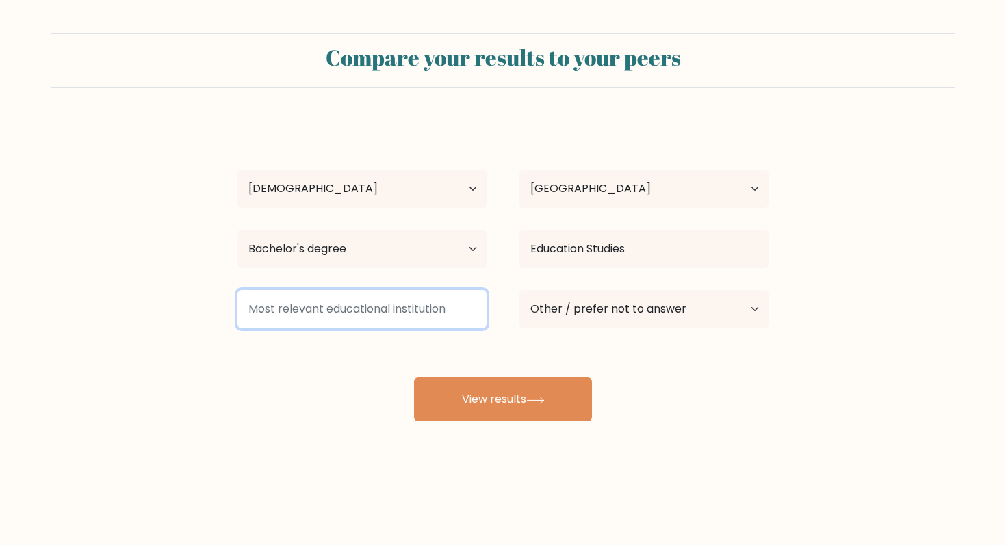
click at [408, 308] on input at bounding box center [361, 309] width 249 height 38
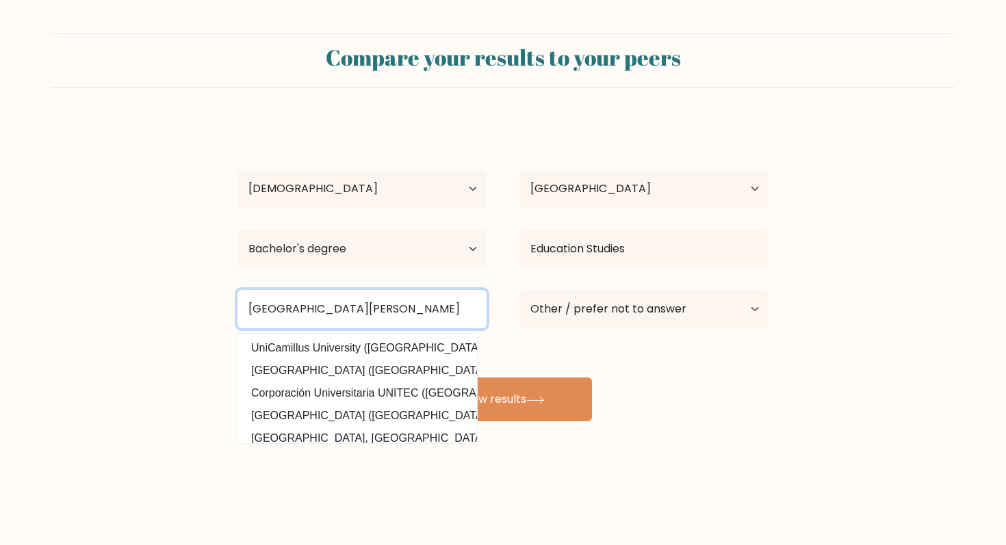
click at [361, 313] on input "University of Souther Mindanao" at bounding box center [361, 309] width 249 height 38
click at [443, 309] on input "University of Southern Mindanao" at bounding box center [361, 309] width 249 height 38
type input "University of Southern Mindanao"
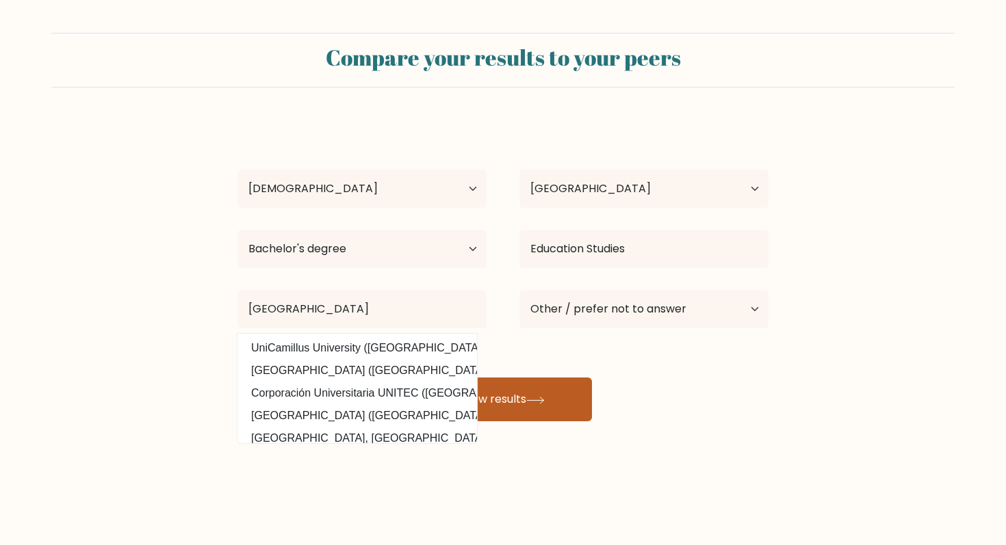
click at [527, 406] on button "View results" at bounding box center [503, 400] width 178 height 44
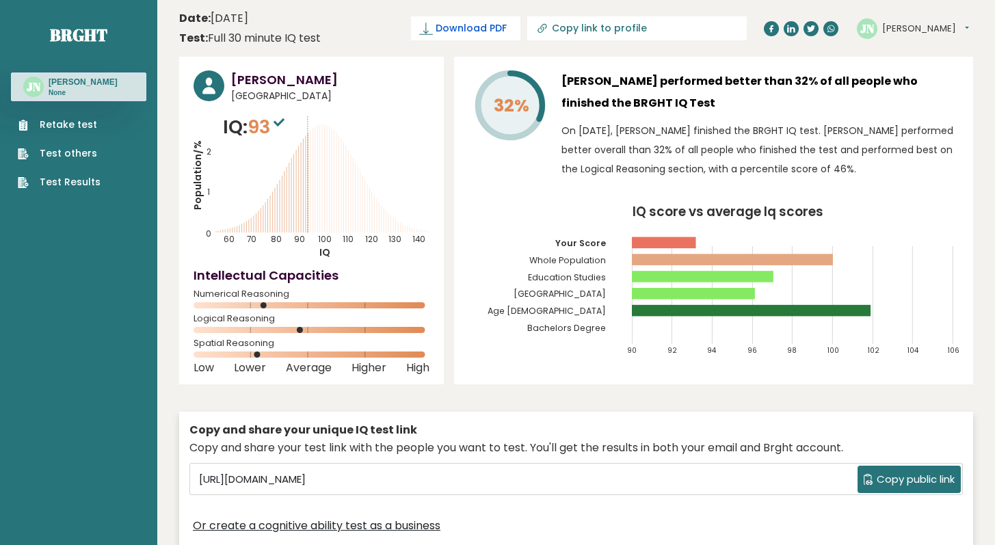
click at [507, 25] on span "Download PDF" at bounding box center [471, 28] width 71 height 14
click at [521, 31] on span "✓ Your PDF is downloaded..." at bounding box center [442, 28] width 155 height 24
click at [521, 20] on span "✓ Your PDF is downloaded..." at bounding box center [442, 28] width 155 height 24
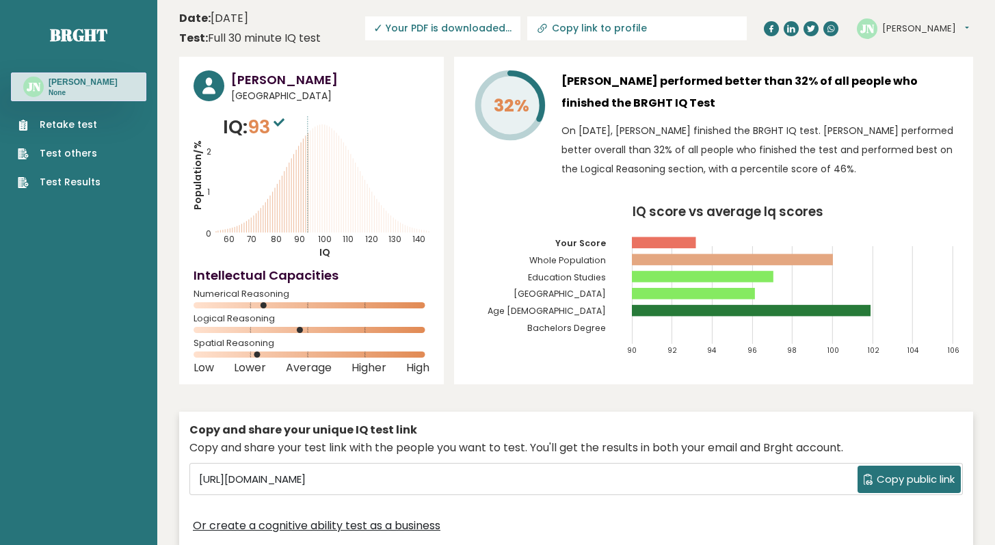
click at [521, 20] on span "✓ Your PDF is downloaded..." at bounding box center [442, 28] width 155 height 24
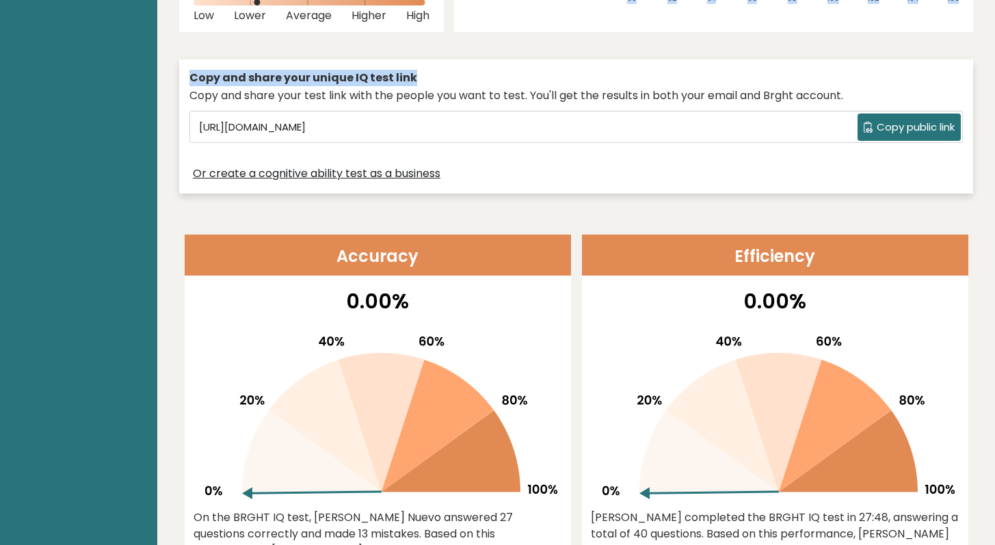
scroll to position [428, 0]
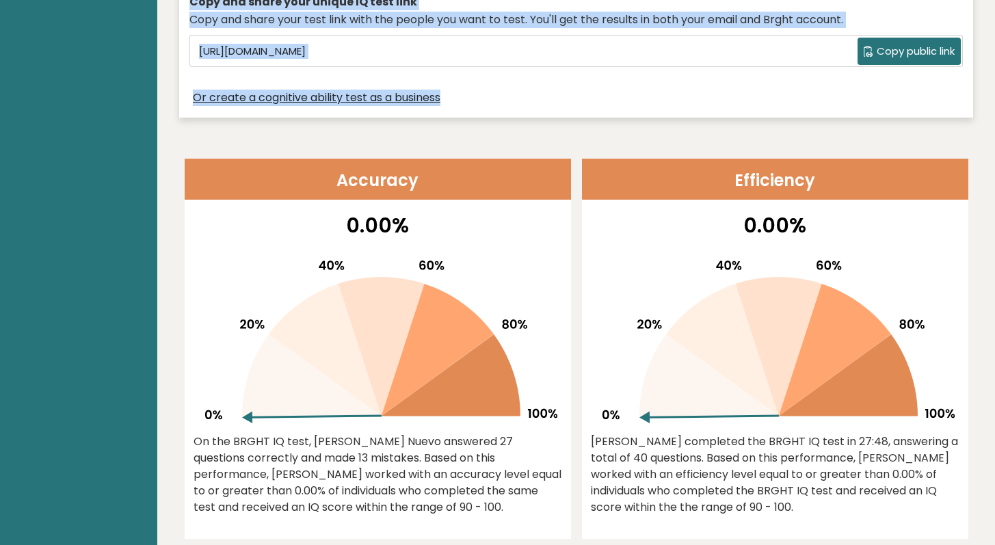
drag, startPoint x: 1005, startPoint y: 53, endPoint x: 1004, endPoint y: 112, distance: 58.2
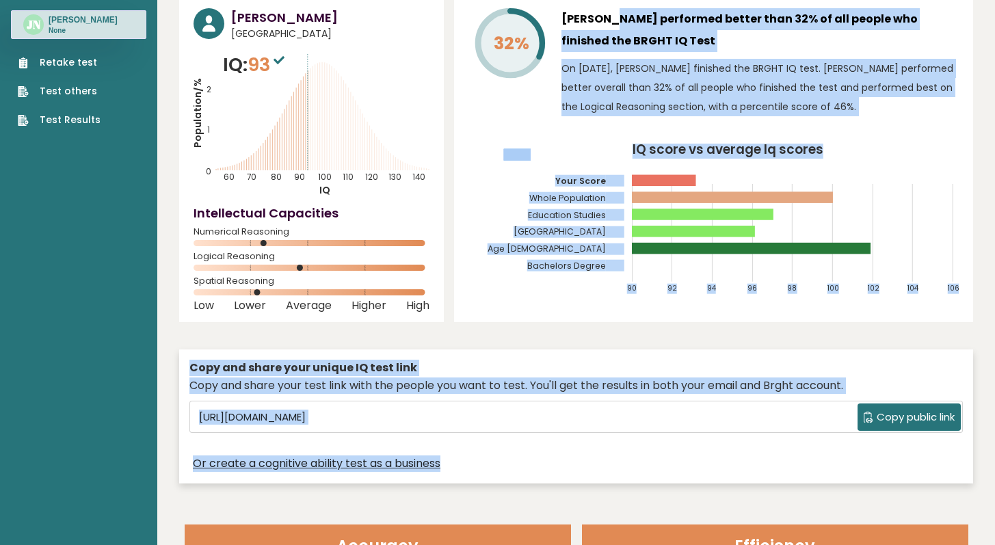
scroll to position [0, 0]
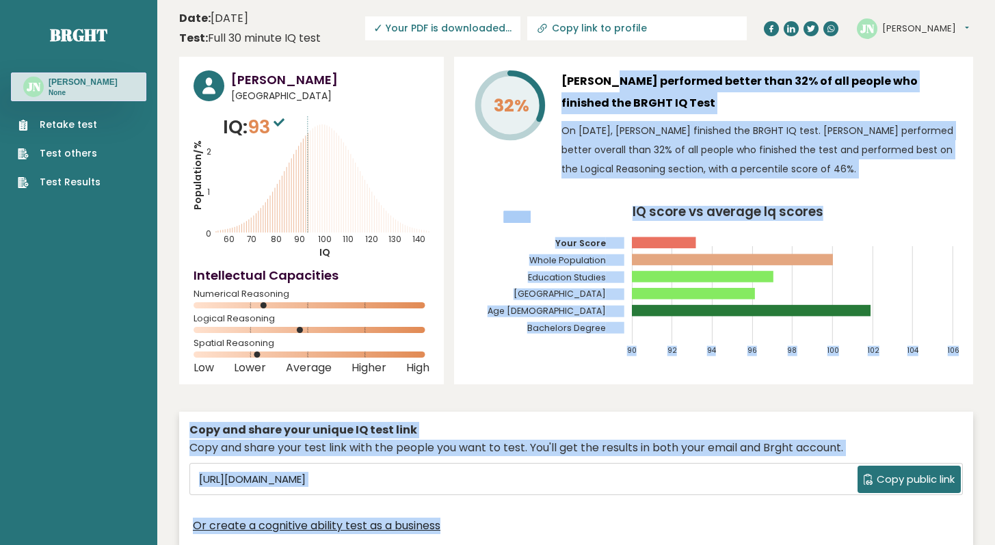
click at [521, 33] on span "✓ Your PDF is downloaded..." at bounding box center [442, 28] width 155 height 24
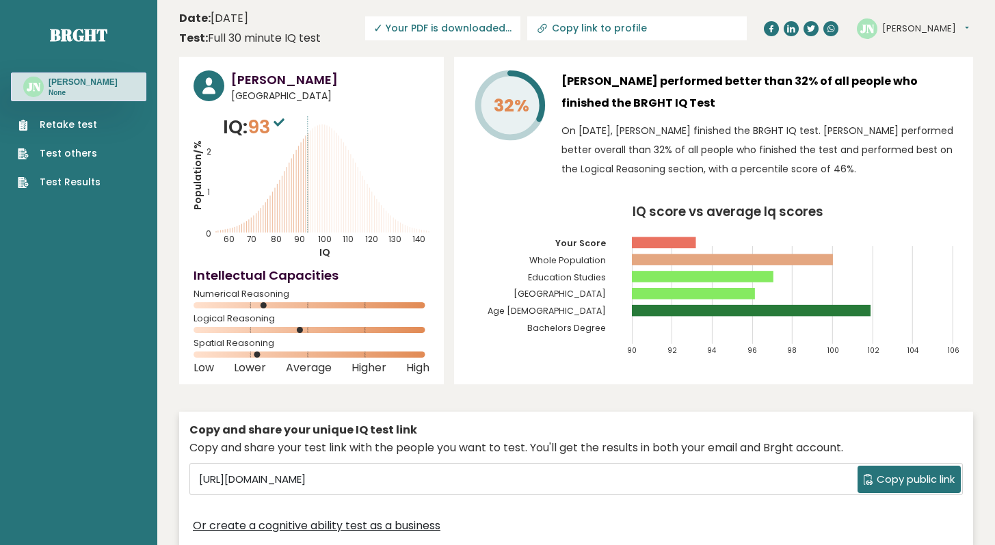
click at [521, 25] on span "✓ Your PDF is downloaded..." at bounding box center [442, 28] width 155 height 24
click at [917, 29] on button "[PERSON_NAME]" at bounding box center [926, 29] width 87 height 14
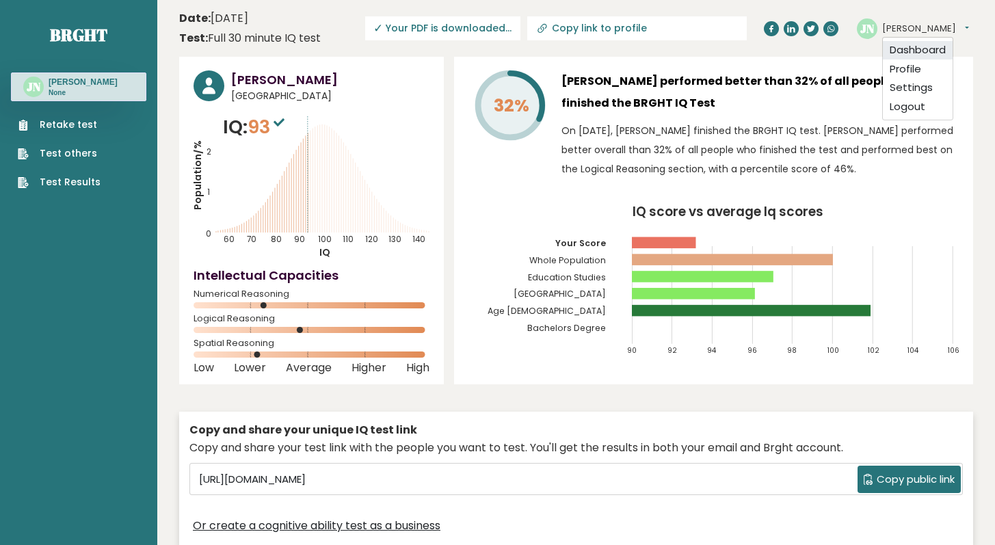
click at [917, 53] on link "Dashboard" at bounding box center [918, 50] width 70 height 19
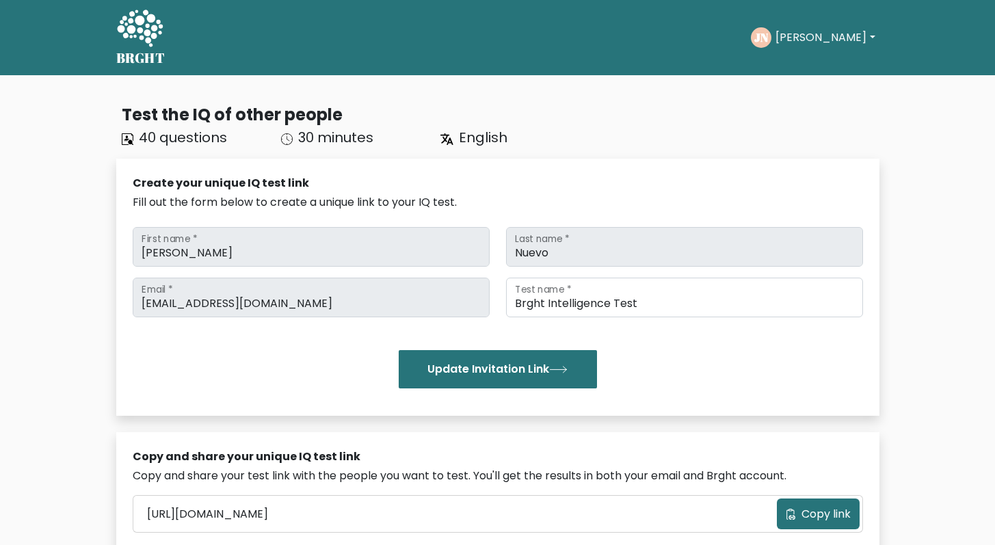
click at [835, 35] on button "[PERSON_NAME]" at bounding box center [825, 38] width 107 height 18
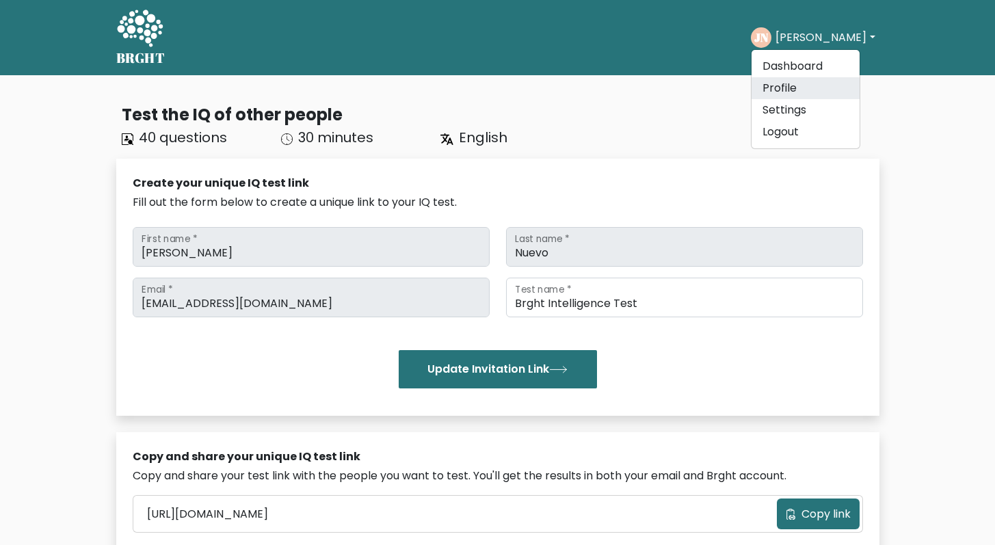
click at [784, 86] on link "Profile" at bounding box center [806, 88] width 108 height 22
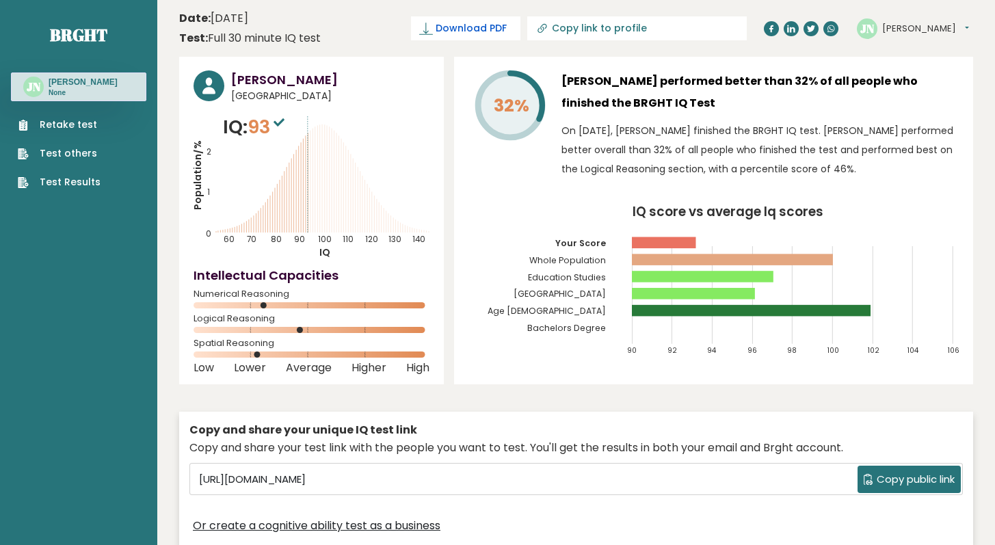
click at [507, 33] on span "Download PDF" at bounding box center [471, 28] width 71 height 14
